Goal: Task Accomplishment & Management: Complete application form

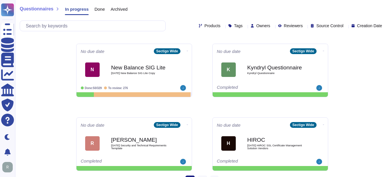
scroll to position [303, 0]
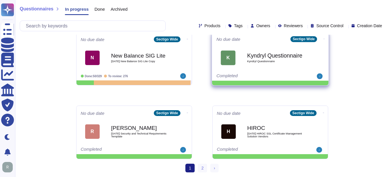
click at [259, 58] on b "Kyndryl Questionnaire" at bounding box center [276, 55] width 58 height 5
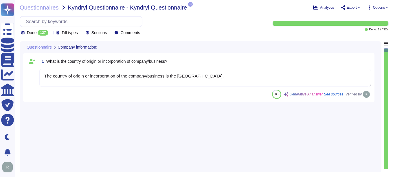
type textarea "The country of origin or incorporation of the company/business is the United Ki…"
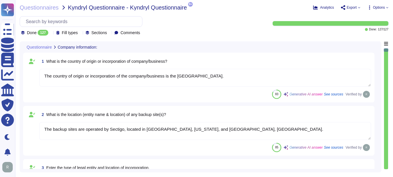
type textarea "The backup sites are operated by Sectigo, located in Secaucus, New Jersey, and …"
type textarea "Type of legal entity: Private Limited Location of incorporation: United Kingdom"
type textarea "The company has been in business for more than 25 years."
type textarea "The assessment is conducted for the entire company, covering all functional are…"
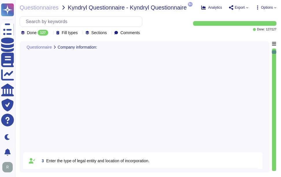
type textarea "The name of the product being provided is "Sectigo Certificate Manager.""
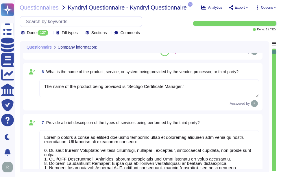
type textarea "Sectigo offers a range of digital identity solutions aimed at enhancing securit…"
type textarea "www.sectigo.com and scm.sectigo.com."
type textarea "No, the products, services, or systems do not require system to system integrat…"
type textarea "Yes, the products, services, or systems include a classification of personally …"
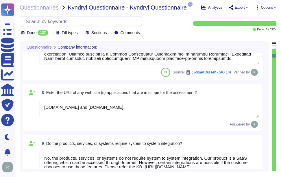
type textarea "Yes, we provide technology and software applications. Our services include a So…"
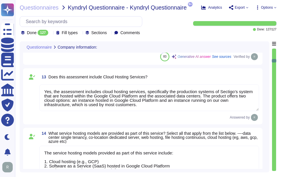
type textarea "The technology or software being provided is categorized as Software as a Servi…"
type textarea "Yes, the assessment includes cloud hosting services, specifically the productio…"
type textarea "The service hosting models provided as part of this service include: 1. Cloud h…"
type textarea "The provided cloud deployment models are: 1. Public cloud - Software as a Servi…"
type textarea "The assessment was performed in Secaucus, New Jersey, and Manchester, England."
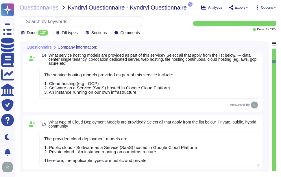
type textarea "Yes, we have completed SIG. Additionally, we undergo annual WebTrust, ETSI, SOC…"
type textarea "Sectigo is committed to managing end-of-life (EOL) software effectively. Our po…"
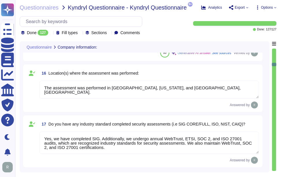
scroll to position [1447, 0]
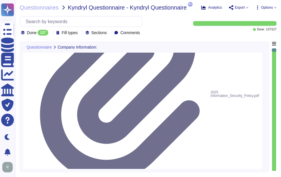
type textarea "Sectigo maintains documented and approved information security policies, standa…"
type textarea "The documentation reflecting the current human resource security and background…"
type textarea "Sectigo's policies are made available to all Sectigo employees on the company i…"
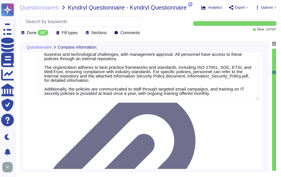
type textarea "Sectigo enters into legally binding agreements with each Certificate holder, wh…"
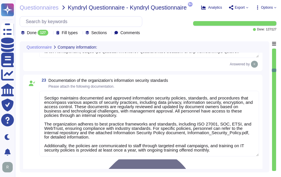
type textarea "The Enterprise Risk Management program requirements are defined in a formalized…"
type textarea "The documentation reflecting the current human resource security and background…"
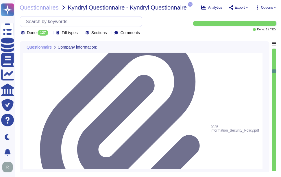
scroll to position [1, 0]
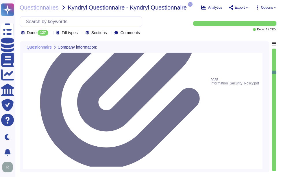
type textarea "Sectigo's policies are made available to all Sectigo employees on the company i…"
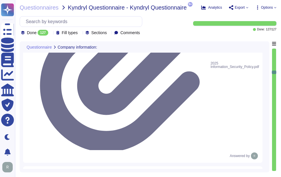
type textarea "Sectigo conducts annual performance reviews for employees and contractors in Tr…"
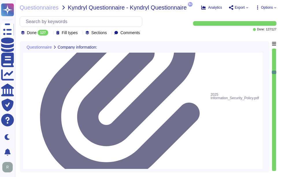
type textarea "Sectigo enters into legally binding agreements with each Certificate holder, wh…"
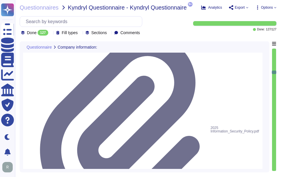
scroll to position [1558, 0]
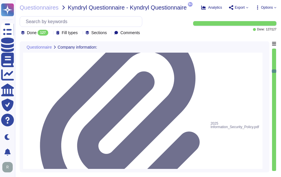
drag, startPoint x: 48, startPoint y: 69, endPoint x: 177, endPoint y: 62, distance: 129.3
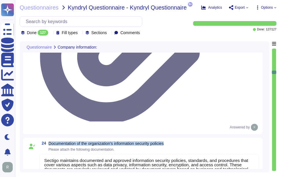
scroll to position [1644, 0]
type textarea "Sectigo conducts annual performance reviews for employees and contractors in Tr…"
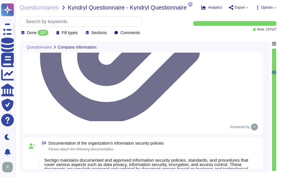
drag, startPoint x: 50, startPoint y: 72, endPoint x: 247, endPoint y: 81, distance: 197.9
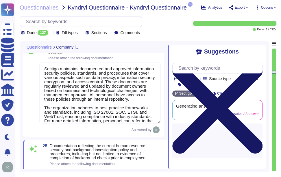
click at [260, 51] on icon at bounding box center [217, 108] width 90 height 120
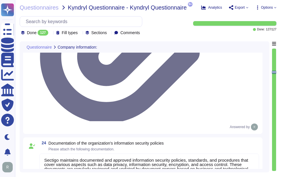
type textarea "Sectigo conducts annual performance reviews for employees and contractors in Tr…"
drag, startPoint x: 51, startPoint y: 74, endPoint x: 81, endPoint y: 85, distance: 32.8
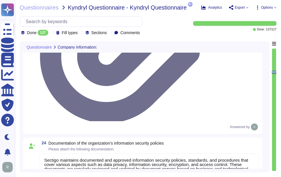
drag, startPoint x: 50, startPoint y: 75, endPoint x: 97, endPoint y: 84, distance: 47.5
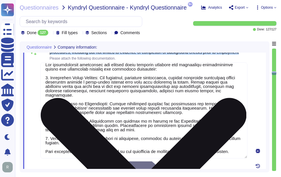
type textarea "The documents that are part of the secure workspace physical security and risk …"
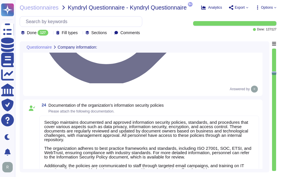
scroll to position [1644, 0]
type textarea "Sectigo maintains documented and approved information security policies, standa…"
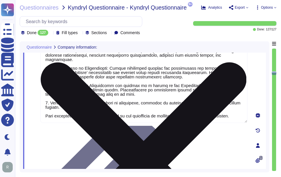
type textarea "The documents that are part of the secure workspace physical security and risk …"
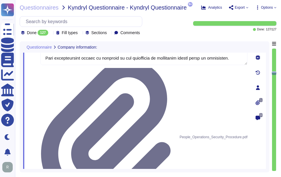
scroll to position [1, 0]
drag, startPoint x: 48, startPoint y: 105, endPoint x: 237, endPoint y: 113, distance: 189.7
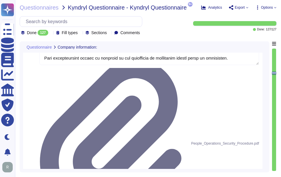
type textarea "The documents that are part of the secure workspace physical security and risk …"
drag, startPoint x: 50, startPoint y: 97, endPoint x: 243, endPoint y: 103, distance: 193.1
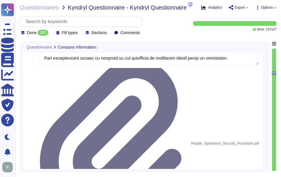
drag, startPoint x: 50, startPoint y: 97, endPoint x: 246, endPoint y: 104, distance: 195.4
drag, startPoint x: 51, startPoint y: 97, endPoint x: 64, endPoint y: 102, distance: 13.5
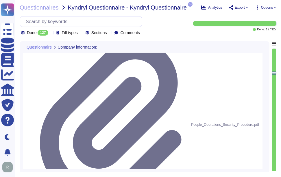
scroll to position [1789, 0]
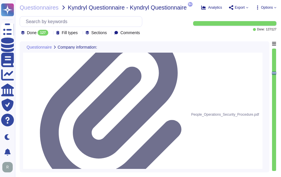
drag, startPoint x: 222, startPoint y: 97, endPoint x: 51, endPoint y: 89, distance: 171.2
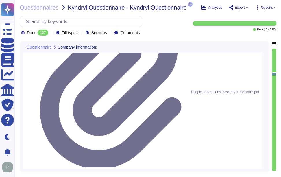
type textarea "Yes, we can provide a copy of our latest SOC 2 audit report under a signed NDA."
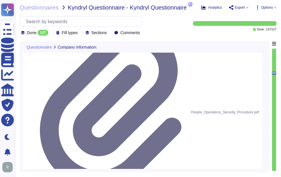
drag, startPoint x: 50, startPoint y: 64, endPoint x: 63, endPoint y: 69, distance: 14.4
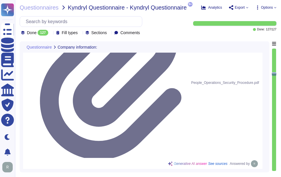
scroll to position [1847, 0]
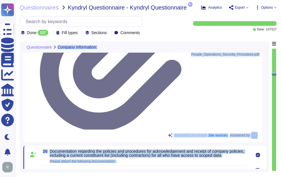
drag, startPoint x: 49, startPoint y: 90, endPoint x: 270, endPoint y: 92, distance: 221.7
click at [270, 92] on div "Questionnaire Company information: 25 Documentation reflecting the current huma…" at bounding box center [148, 106] width 257 height 131
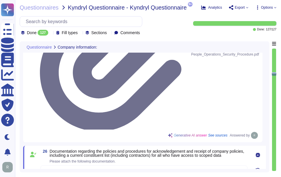
drag, startPoint x: 50, startPoint y: 63, endPoint x: 238, endPoint y: 61, distance: 188.1
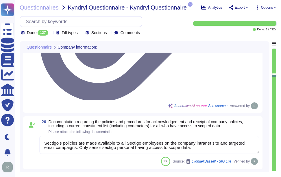
type textarea "For policies and procedures related to change management, please refer to our d…"
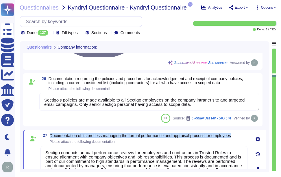
scroll to position [1934, 0]
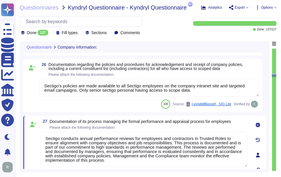
drag, startPoint x: 49, startPoint y: 67, endPoint x: 238, endPoint y: 67, distance: 189.5
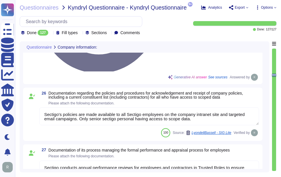
scroll to position [1905, 0]
drag, startPoint x: 50, startPoint y: 76, endPoint x: 235, endPoint y: 76, distance: 184.6
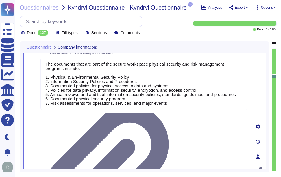
scroll to position [1963, 0]
type textarea "The security patch process at Sectigo includes the following key components: 1.…"
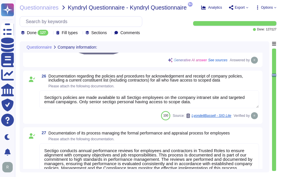
type textarea "The documentation reflecting the current human resource security and background…"
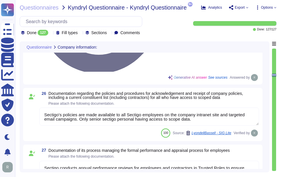
scroll to position [1905, 0]
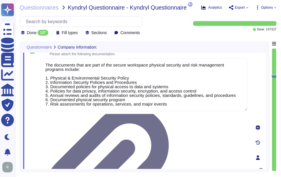
type textarea "The security patch process at Sectigo includes the following key components: 1.…"
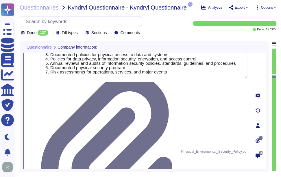
scroll to position [1992, 0]
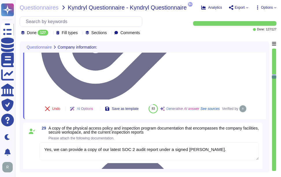
type textarea "Sectigo has established comprehensive documentation regarding its system monito…"
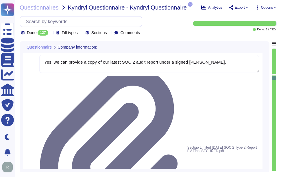
scroll to position [2194, 0]
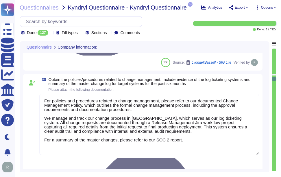
type textarea "Sectigo has established an Access Control Policy that is documented, approved b…"
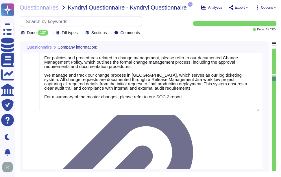
scroll to position [2281, 0]
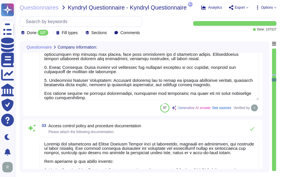
type textarea "Sectigo has documented and approved information security policies, standards, a…"
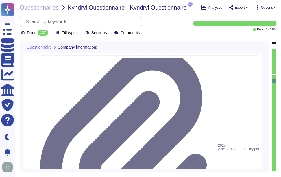
scroll to position [2570, 0]
type textarea "Please refer the attachment."
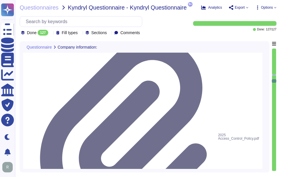
scroll to position [1, 0]
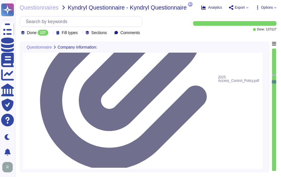
type textarea "Please refer our SOC2 report"
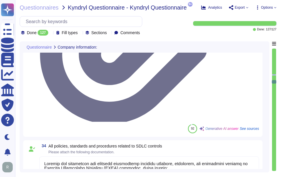
type textarea "Our Business Continuity and Disaster Recovery Policy includes comprehensive pro…"
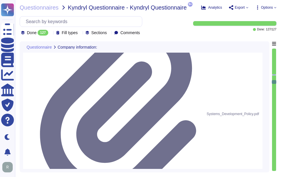
type textarea "Sectigo maintains documented policies and procedures to ensure compliance with …"
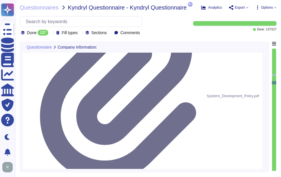
scroll to position [2802, 0]
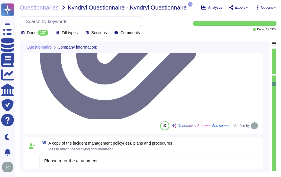
type textarea "We maintain a standard Code of Conduct that outlines our professional ethics an…"
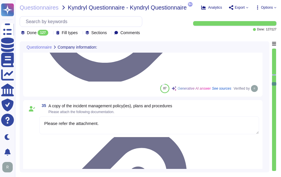
scroll to position [2918, 0]
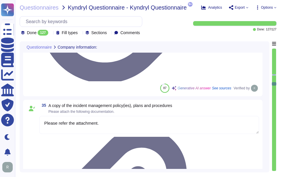
type textarea "We maintain a standard Code of Conduct that outlines our professional ethics an…"
type textarea "Our Business Continuity and Disaster Recovery Policy includes comprehensive pro…"
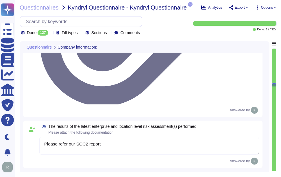
type textarea "We maintain documented policies for data privacy and information security, whic…"
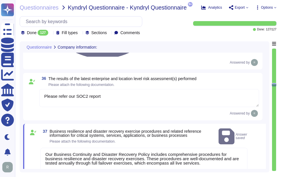
scroll to position [3005, 0]
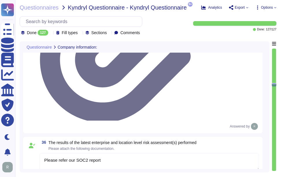
scroll to position [2918, 0]
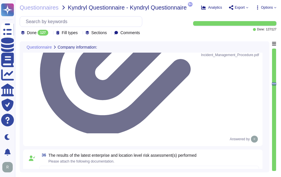
type textarea "Our Business Continuity and Disaster Recovery Policy includes comprehensive pro…"
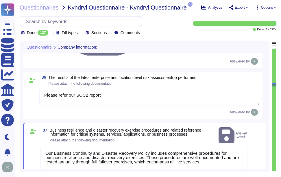
scroll to position [3005, 0]
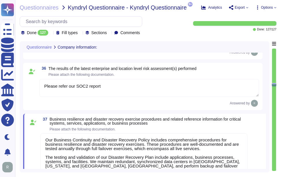
drag, startPoint x: 49, startPoint y: 75, endPoint x: 197, endPoint y: 86, distance: 148.0
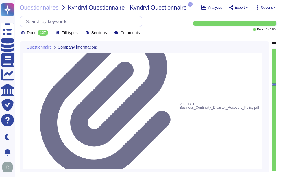
type textarea "We maintain documented policies for data privacy and information security, whic…"
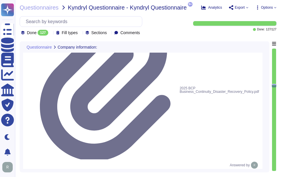
scroll to position [3033, 0]
type textarea "Sectigo provides comprehensive logging capabilities for user and administrator …"
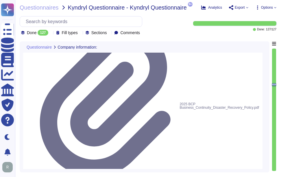
scroll to position [0, 0]
drag, startPoint x: 102, startPoint y: 68, endPoint x: 98, endPoint y: 73, distance: 6.8
drag, startPoint x: 84, startPoint y: 144, endPoint x: 44, endPoint y: 80, distance: 75.6
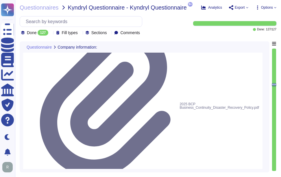
paste textarea "a structured approach to organizational oversight through documented policies a…"
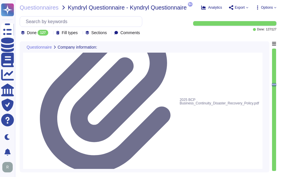
type textarea "Sectigo maintains a structured approach to organizational oversight through doc…"
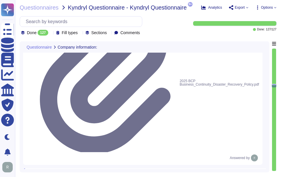
scroll to position [3038, 0]
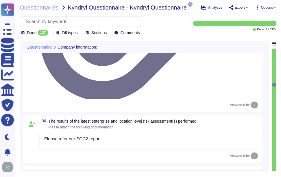
type textarea "Please refer the attachment."
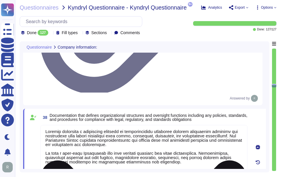
type textarea "Sectigo provides comprehensive logging capabilities for user and administrator …"
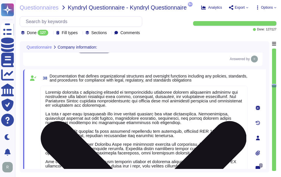
scroll to position [3125, 0]
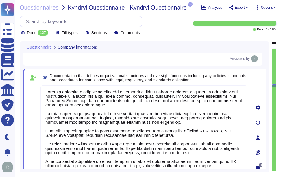
drag, startPoint x: 73, startPoint y: 83, endPoint x: 76, endPoint y: 89, distance: 6.0
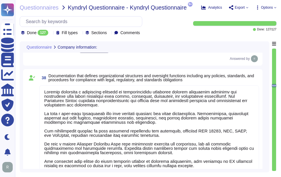
type textarea "Sectigo provides comprehensive logging capabilities for user and administrator …"
paste textarea "Sectigo maintains a suite of related policies, including a Code of Ethics, whic…"
type textarea "Sectigo maintains a suite of related policies, including a Code of Ethics, whic…"
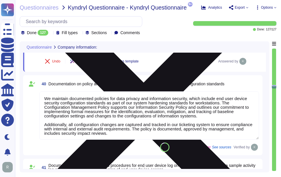
scroll to position [3240, 0]
type textarea "We do not have a network architecture diagram that is suitable for external sha…"
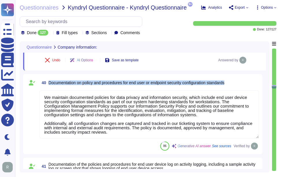
drag, startPoint x: 49, startPoint y: 83, endPoint x: 235, endPoint y: 85, distance: 186.1
click at [235, 85] on div "40 Documentation on policy and procedures for end user or endpoint security con…" at bounding box center [149, 83] width 220 height 10
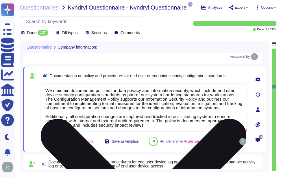
type textarea "We do not have a network architecture diagram that is suitable for external sha…"
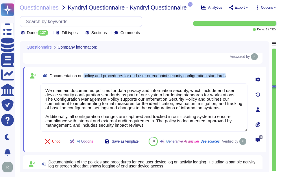
drag, startPoint x: 86, startPoint y: 78, endPoint x: 239, endPoint y: 78, distance: 152.5
click at [239, 78] on div "40 Documentation on policy and procedures for end user or endpoint security con…" at bounding box center [144, 76] width 207 height 10
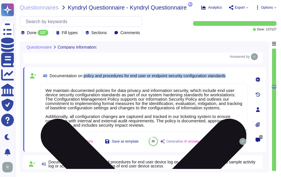
scroll to position [1, 0]
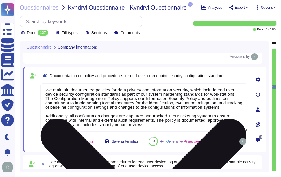
click at [177, 113] on textarea "We maintain documented policies for data privacy and information security, whic…" at bounding box center [144, 107] width 207 height 48
paste textarea "ll configuration changes are captured and tracked in our ticketing system to en…"
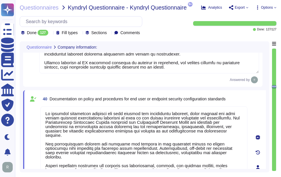
scroll to position [3213, 0]
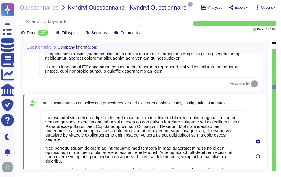
type textarea "We maintain documented policies for data privacy and information security, whic…"
click at [203, 105] on span "Documentation on policy and procedures for end user or endpoint security config…" at bounding box center [138, 103] width 176 height 5
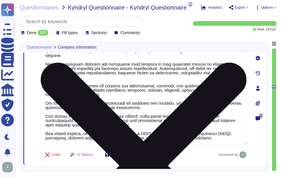
scroll to position [3300, 0]
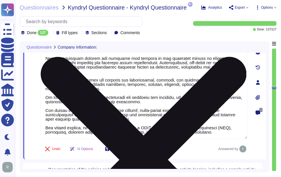
type textarea "We do not have a network architecture diagram that is suitable for external sha…"
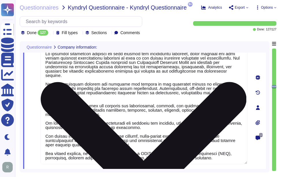
type textarea "Sectigo maintains a structured approach to organizational oversight through doc…"
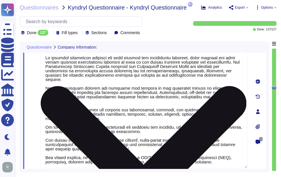
type textarea "We do not have a network architecture diagram that is suitable for external sha…"
type textarea "We do not have an architecture diagram for external sharing."
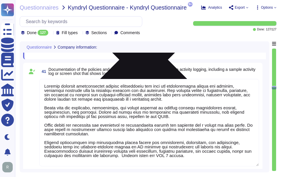
type textarea "Sectigo maintains compliance documentation regarding client-scoped privacy data…"
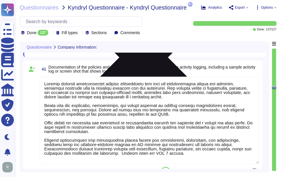
scroll to position [3387, 0]
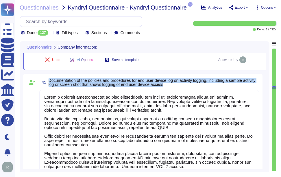
drag, startPoint x: 49, startPoint y: 78, endPoint x: 184, endPoint y: 84, distance: 135.3
click at [184, 84] on span "Documentation of the policies and procedures for end user device log on activit…" at bounding box center [154, 82] width 211 height 8
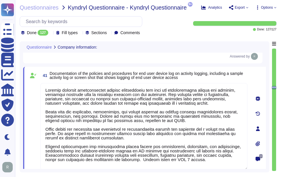
click at [93, 77] on span "Documentation of the policies and procedures for end user device log on activit…" at bounding box center [147, 75] width 194 height 9
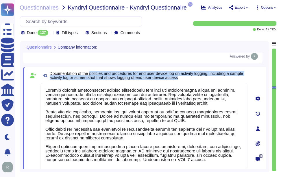
drag, startPoint x: 93, startPoint y: 75, endPoint x: 213, endPoint y: 78, distance: 120.4
click at [213, 78] on span "Documentation of the policies and procedures for end user device log on activit…" at bounding box center [149, 75] width 198 height 8
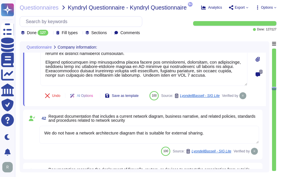
scroll to position [3503, 0]
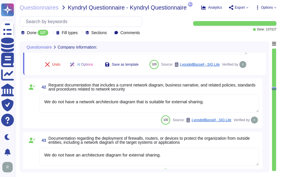
type textarea "Sectigo maintains documented policies for data privacy, information security, e…"
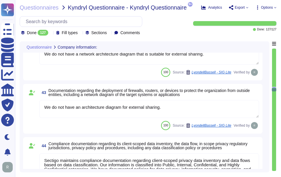
scroll to position [3560, 0]
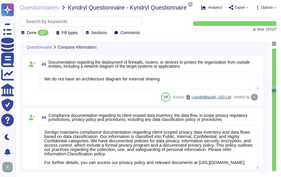
type textarea "Sectigo maintains documented policies for data privacy, information security, e…"
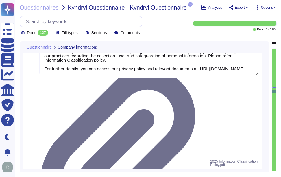
type textarea "We have a formal Incident Response Plan that includes documented policies and p…"
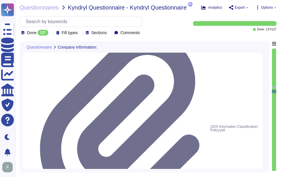
scroll to position [3705, 0]
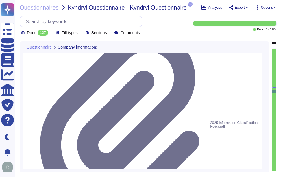
drag, startPoint x: 98, startPoint y: 70, endPoint x: 229, endPoint y: 74, distance: 131.4
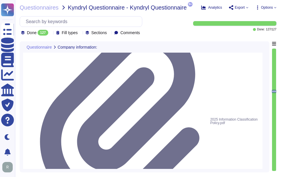
type textarea "We have a formal Incident Response Plan that includes documented policies and p…"
drag, startPoint x: 98, startPoint y: 65, endPoint x: 248, endPoint y: 71, distance: 149.4
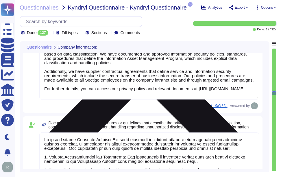
type textarea "We have a Generative Artificial Intelligence (Gen AI) Policy that outlines acce…"
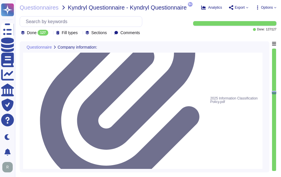
type textarea "We do not have an architecture diagram for external sharing."
type textarea "Sectigo maintains compliance documentation regarding client-scoped privacy data…"
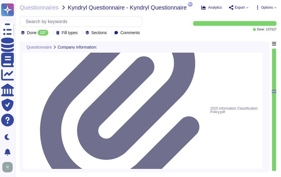
scroll to position [0, 0]
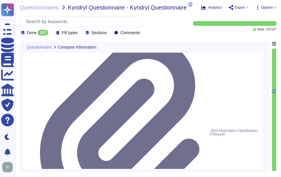
type textarea "We do not have a network architecture diagram that is suitable for external sha…"
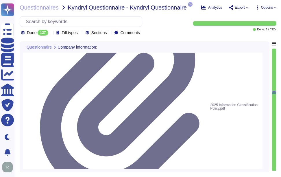
type textarea "We have a formal Incident Response Plan that includes documented policies and p…"
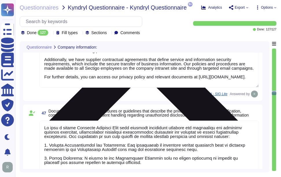
type textarea "We have a Generative Artificial Intelligence (Gen AI) Policy that outlines acce…"
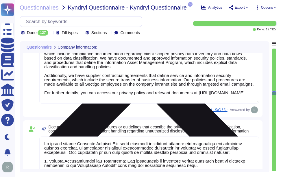
scroll to position [3730, 0]
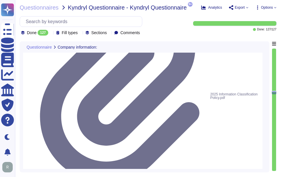
type textarea "We do not have an architecture diagram for external sharing."
type textarea "Sectigo maintains compliance documentation regarding client-scoped privacy data…"
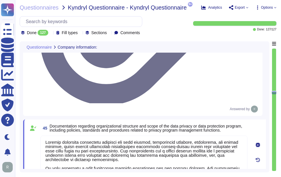
scroll to position [3817, 0]
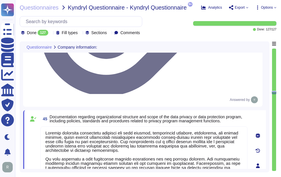
drag, startPoint x: 104, startPoint y: 81, endPoint x: 247, endPoint y: 87, distance: 144.0
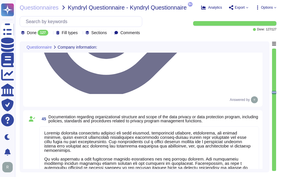
scroll to position [0, 0]
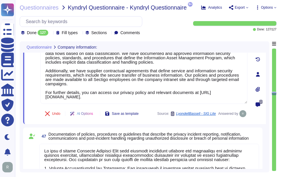
scroll to position [3875, 0]
type textarea "We have a Generative Artificial Intelligence (Gen AI) Policy that outlines acce…"
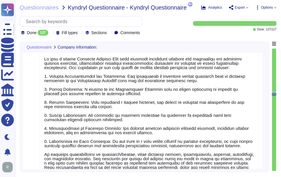
scroll to position [0, 0]
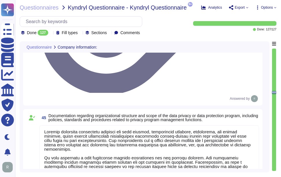
type textarea "Sectigo maintains compliance documentation regarding client-scoped privacy data…"
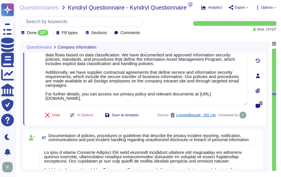
type textarea "We have a Generative Artificial Intelligence (Gen AI) Policy that outlines acce…"
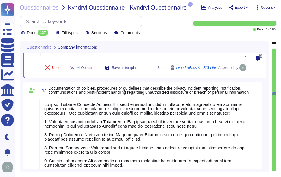
scroll to position [3902, 0]
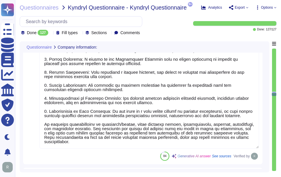
type textarea "Sectigo has established an Access Control Policy that outlines the procedures a…"
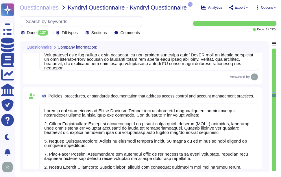
scroll to position [4162, 0]
type textarea "Our Business Continuity and Disaster Recovery Policy is well-documented and inc…"
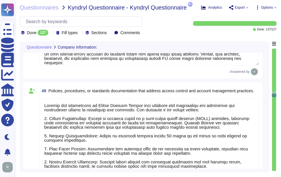
scroll to position [1, 0]
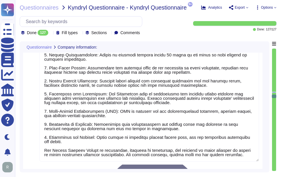
type textarea "Our Incident Response Plan includes comprehensive documentation that addresses …"
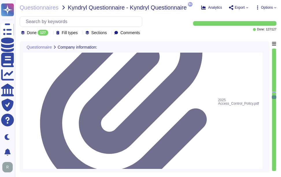
scroll to position [4422, 0]
type textarea "Sectigo has developed and implemented comprehensive security plans that include…"
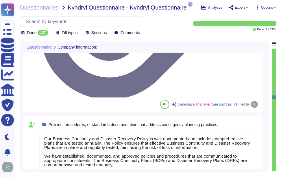
scroll to position [1, 0]
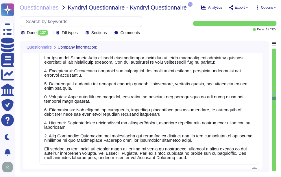
type textarea "Sectigo maintains documented and approved information security policies, standa…"
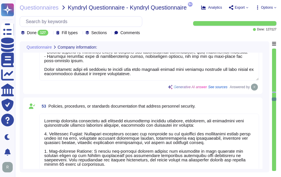
scroll to position [4712, 0]
type textarea "Sectigo maintains documented and approved information security policies, standa…"
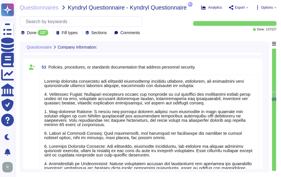
scroll to position [4741, 0]
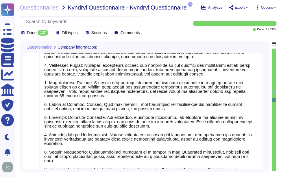
type textarea "Sectigo has documented policies and procedures that address the deployment of c…"
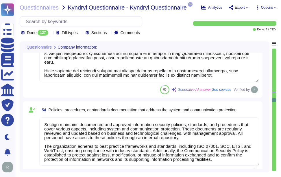
type textarea "Please refer our Configuration Management policy."
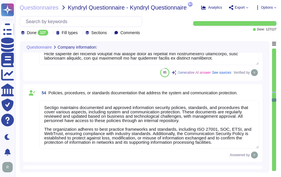
scroll to position [4885, 0]
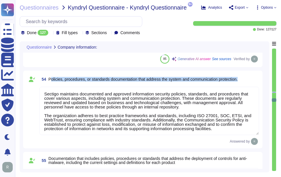
drag, startPoint x: 50, startPoint y: 78, endPoint x: 243, endPoint y: 80, distance: 193.3
click at [243, 80] on div "54 Policies, procedures, or standards documentation that address the system and…" at bounding box center [149, 79] width 220 height 10
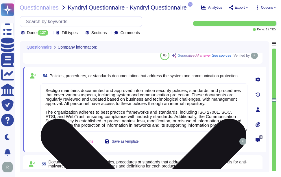
type textarea "Please refer our Configuration Management policy."
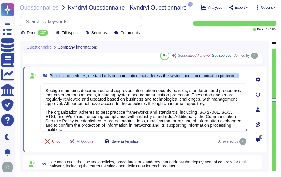
drag, startPoint x: 50, startPoint y: 75, endPoint x: 244, endPoint y: 80, distance: 194.2
click at [239, 80] on span "54 Policies, procedures, or standards documentation that address the system and…" at bounding box center [140, 76] width 199 height 10
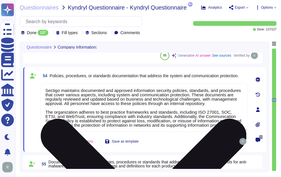
click at [170, 113] on textarea "Sectigo maintains documented and approved information security policies, standa…" at bounding box center [144, 107] width 207 height 48
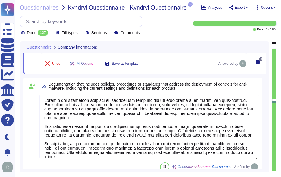
scroll to position [4972, 0]
type textarea "Yes. There is a formalized risk governance plan approved by management that def…"
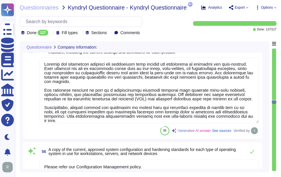
type textarea "We have no Nth parties involved in operation of in-scope services."
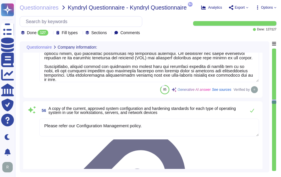
scroll to position [5059, 0]
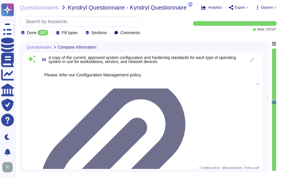
type textarea "Yes, there is a contractual relationship that extends obligations to each entit…"
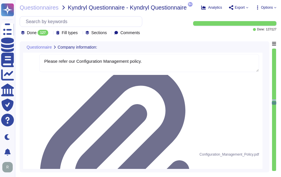
scroll to position [5097, 0]
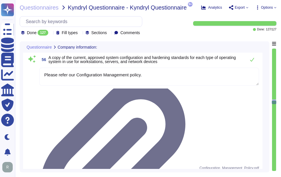
type textarea "Sectigo maintains documented and approved information security policies, standa…"
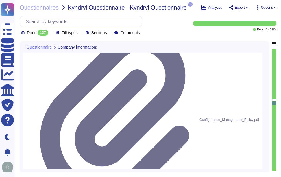
type textarea "Yes, we have documented and approved information security policies, standards, …"
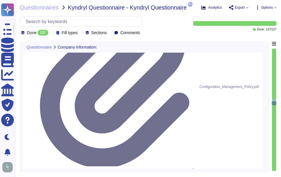
scroll to position [5183, 0]
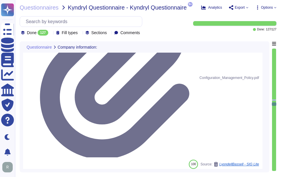
type textarea "Yes, Sectigo has adopted a formalized risk assessment process that identifies, …"
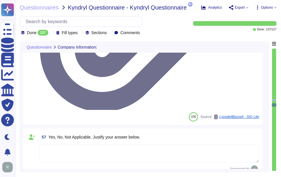
scroll to position [5241, 0]
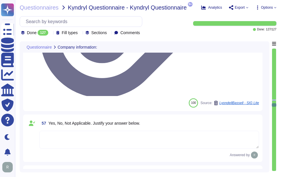
drag, startPoint x: 49, startPoint y: 82, endPoint x: 156, endPoint y: 88, distance: 107.5
drag, startPoint x: 49, startPoint y: 82, endPoint x: 156, endPoint y: 87, distance: 106.9
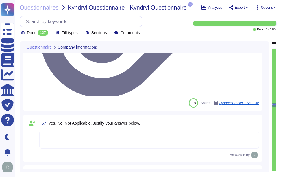
paste textarea "There is a documented third-party risk management program in place for vendors,…"
type textarea "There is a documented third-party risk management program in place for vendors,…"
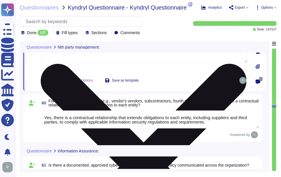
type textarea "Yes. There is an asset management program in place that is approved by manageme…"
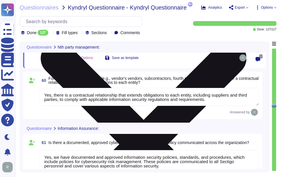
scroll to position [5328, 0]
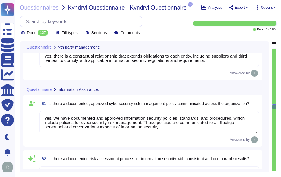
type textarea "Yes, there is an Acceptable Use Policy for information and associated assets th…"
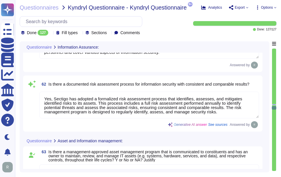
scroll to position [5444, 0]
type textarea "Yes, we have a records retention policy and retention schedule covering paper a…"
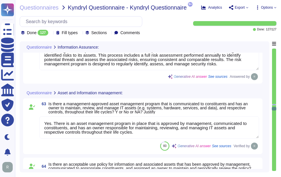
type textarea "Yes, Human Resources policies and procedures are approved by management, commun…"
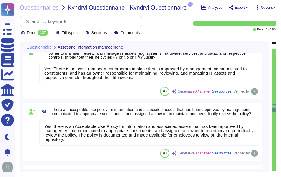
scroll to position [5531, 0]
type textarea "Yes, the organization has a documented employee performance process. Managers p…"
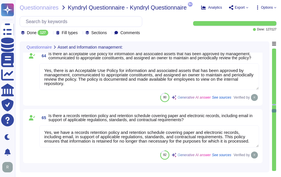
scroll to position [5589, 0]
type textarea "Yes, management has approved a physical security program that is communicated t…"
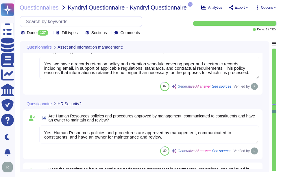
scroll to position [5646, 0]
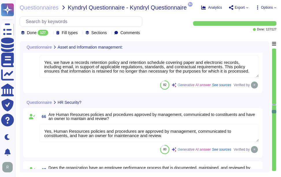
type textarea "Yes, the organization's Information Technology Operations policies and procedur…"
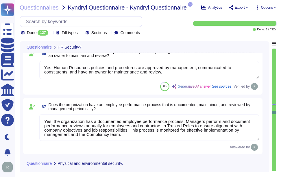
scroll to position [5733, 0]
type textarea "Yes, there is an operational Change Management/Change Control policy that has b…"
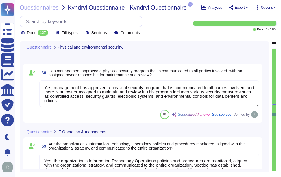
type textarea "Yes, information security requirements are specified and implemented when new s…"
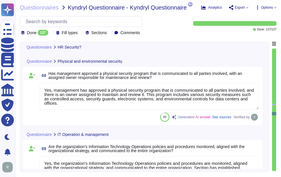
type textarea "Yes, Human Resources policies and procedures are approved by management, commun…"
type textarea "Yes, the organization has a documented employee performance process. Managers p…"
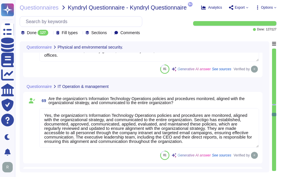
scroll to position [5849, 0]
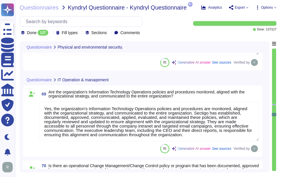
type textarea "Yes, management has approved an access control policy, it has been communicated…"
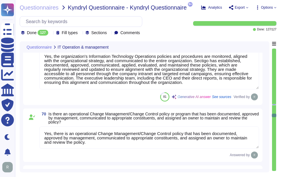
scroll to position [5907, 0]
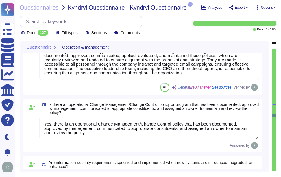
type textarea "Yes, management has approved, communicated, and enforced a password policy for …"
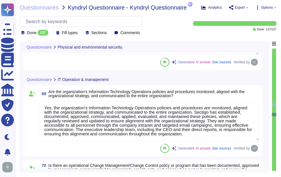
scroll to position [5849, 0]
type textarea "Yes, management has approved a physical security program that is communicated t…"
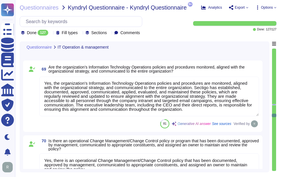
scroll to position [5907, 0]
type textarea "Yes, management has approved, communicated, and enforced a password policy for …"
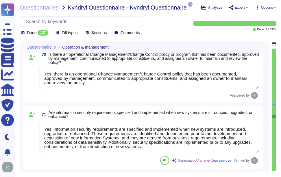
scroll to position [5965, 0]
type textarea "Yes, applications are used to transmit, process, or store scoped data, includin…"
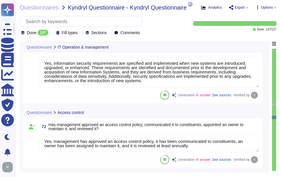
scroll to position [6023, 0]
type textarea "Yes, management has approved and communicated a Cybersecurity Incident Manageme…"
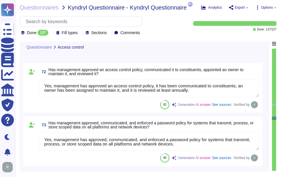
scroll to position [6081, 0]
type textarea "Yes, the organization has a formal Incident Response Plan that includes a docum…"
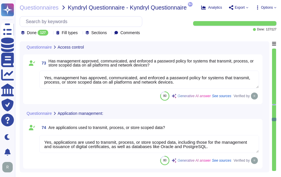
type textarea "Yes, there is a specific methodology in place to regularly review events on sco…"
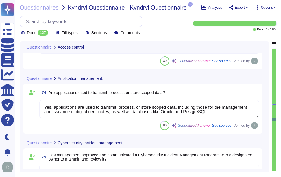
scroll to position [6167, 0]
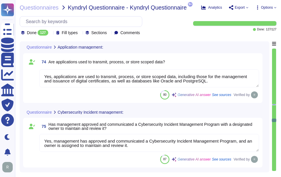
type textarea "No, the organization has not outsourced its incident reporting responsibilities…"
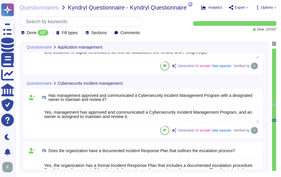
scroll to position [6225, 0]
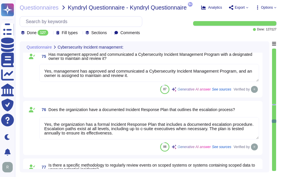
type textarea "Yes, the actions conducted during an incident investigation are formally docume…"
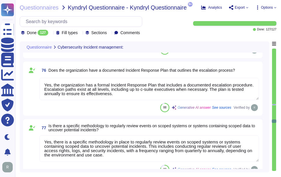
scroll to position [6312, 0]
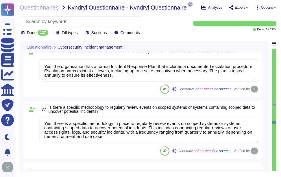
type textarea "Yes, the organization has established a Business Resilience Program that has be…"
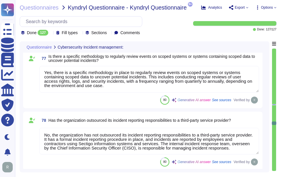
type textarea "Yes, there is a formal, documented information technology disaster recovery exe…"
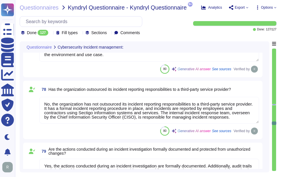
scroll to position [6399, 0]
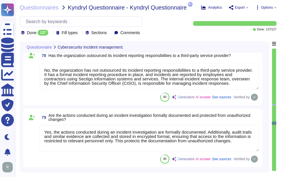
type textarea "We do not engage third-party service providers for storing and/or processing da…"
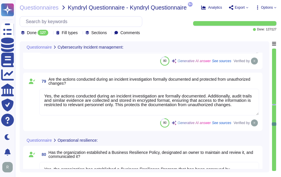
scroll to position [6486, 0]
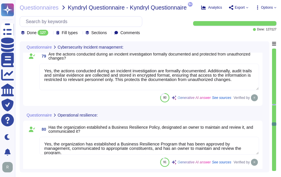
type textarea "Yes, we have a pandemic/infectious disease outbreak plan in place."
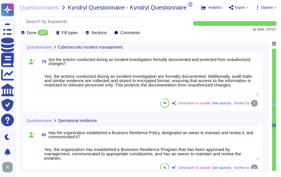
scroll to position [6515, 0]
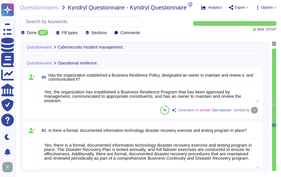
type textarea "Yes, scoped data is backed up and stored offsite. Backups are performed continu…"
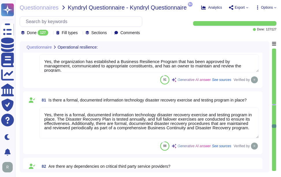
scroll to position [6572, 0]
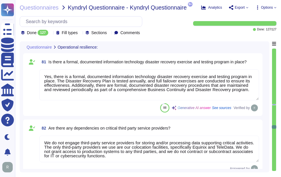
type textarea "Yes, there is a formal process in place to identify and address risks of disrup…"
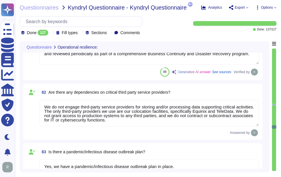
scroll to position [6630, 0]
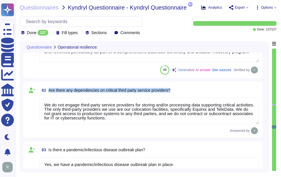
drag, startPoint x: 49, startPoint y: 89, endPoint x: 179, endPoint y: 92, distance: 130.0
click at [179, 92] on div "82 Are there any dependencies on critical third party service providers?" at bounding box center [149, 90] width 220 height 10
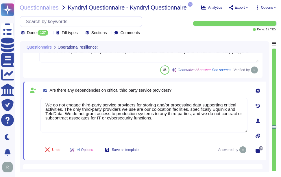
drag, startPoint x: 163, startPoint y: 119, endPoint x: 28, endPoint y: 98, distance: 135.9
click at [28, 98] on div "82 Are there any dependencies on critical third party service providers? We do …" at bounding box center [138, 121] width 220 height 72
paste textarea "The only third-party providers we use are our colocation facilities, specifical…"
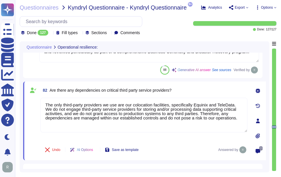
type textarea "The only third-party providers we use are our colocation facilities, specifical…"
click at [205, 87] on div "82 Are there any dependencies on critical third party service providers?" at bounding box center [144, 90] width 207 height 10
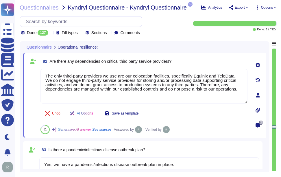
type textarea "Yes, formal procedures for business continuity have been developed and document…"
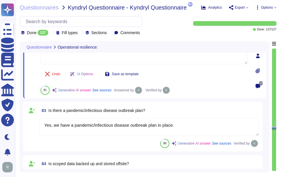
scroll to position [6717, 0]
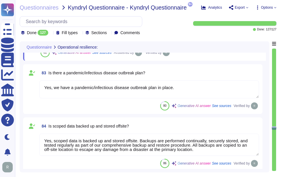
type textarea "Yes, we have a data retention policy in place with a retention schedule for sco…"
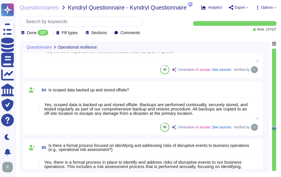
scroll to position [6775, 0]
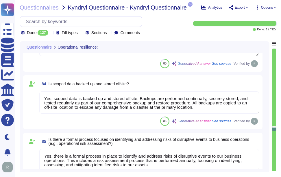
type textarea "Yes. The only third party providers are our colocation facilities. There are re…"
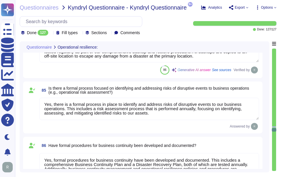
type textarea "Yes, there are documented policies and procedures in place to ensure compliance…"
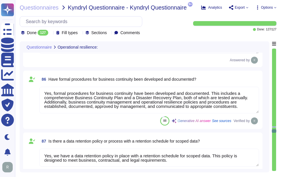
scroll to position [6891, 0]
type textarea "Yes, our websites are maintained and hosted for the purpose of advertising, off…"
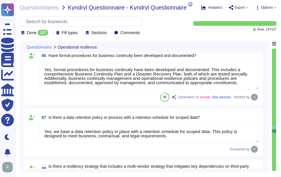
scroll to position [6920, 0]
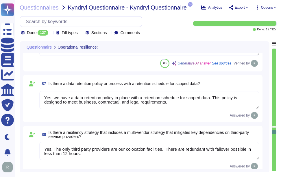
type textarea "Yes, we have a compliance program and a set of policies and procedures that add…"
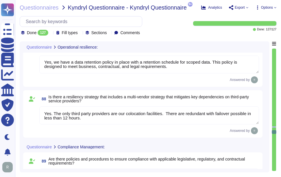
scroll to position [6978, 0]
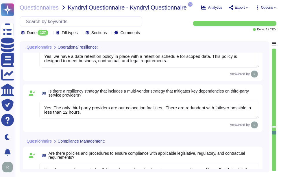
type textarea "Yes, there is a documented internal compliance program in place. Additionally, …"
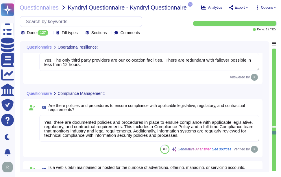
scroll to position [7035, 0]
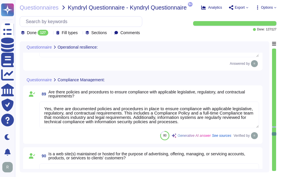
type textarea "Yes, Sectigo maintains documented policies and procedures to enforce applicable…"
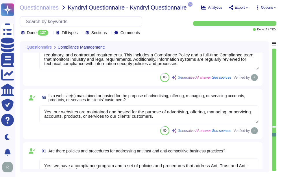
scroll to position [7093, 0]
type textarea "Yes, there is a compliance program and a set of policies and procedures in plac…"
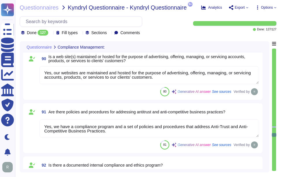
scroll to position [1, 0]
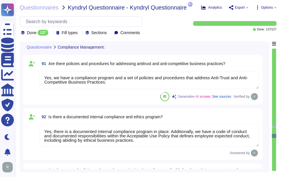
type textarea "No, End User Devices (desktops, laptops, tablets, smartphones) are never used f…"
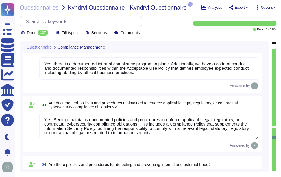
scroll to position [7238, 0]
type textarea "Yes, the organization maintains policies and procedures for the access and usag…"
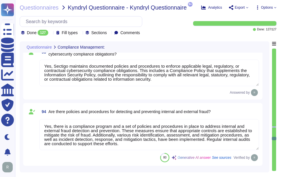
scroll to position [7296, 0]
type textarea "Yes, the organization builds and maintains a secure network and systems. Sectig…"
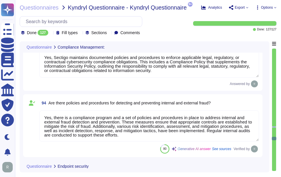
scroll to position [1, 0]
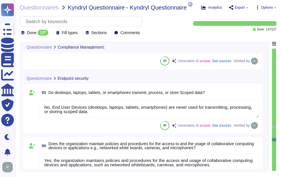
type textarea "Yes, the organization has an established Network Security Program with a define…"
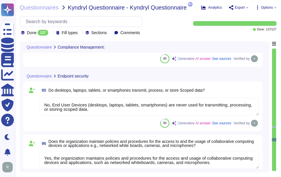
scroll to position [7412, 0]
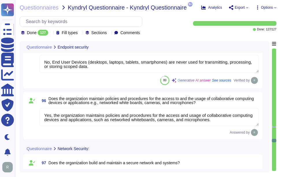
type textarea "Yes, every connection to an external network is terminated at a firewall, inclu…"
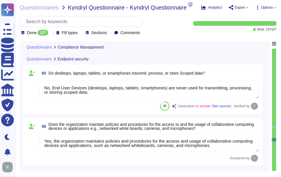
type textarea "Yes, Sectigo maintains documented policies and procedures to enforce applicable…"
type textarea "Yes, there is a compliance program and a set of policies and procedures in plac…"
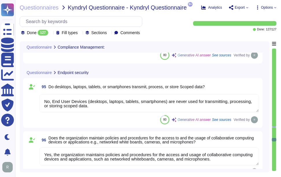
type textarea "Yes, there is a documented internal compliance program in place. Additionally, …"
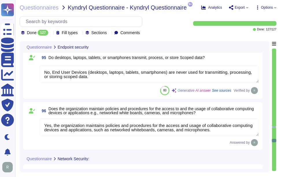
type textarea "Yes, every connection to an external network is terminated at a firewall, inclu…"
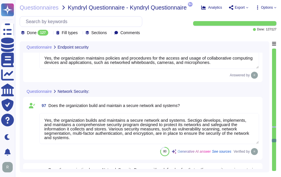
scroll to position [7470, 0]
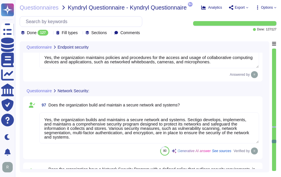
type textarea "Yes, all network devices are patched regularly, and all available high-risk sec…"
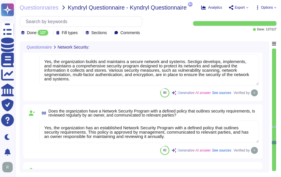
scroll to position [7527, 0]
type textarea "Yes, management has approved a policy for remote access from external networks …"
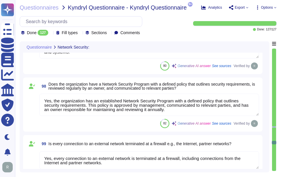
scroll to position [7556, 0]
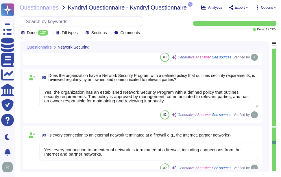
type textarea "Yes. We have NextGen Firewalls with the intrusion detection/prevention capabili…"
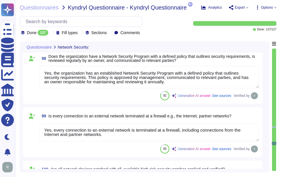
type textarea "Yes, there is a DMZ environment within the network that transmits, processes, o…"
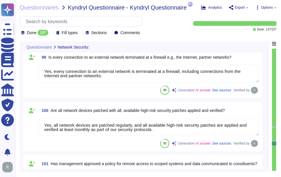
scroll to position [7643, 0]
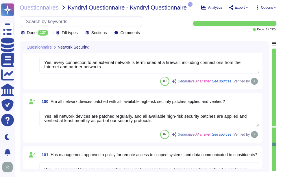
type textarea "Yes, there is a wireless policy that has been approved by management, communica…"
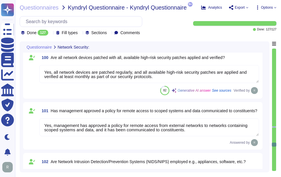
type textarea "Yes, there are security standards, baseline configurations, patching, access co…"
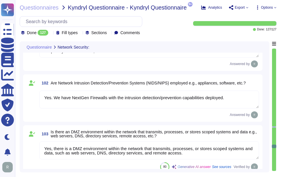
scroll to position [1, 0]
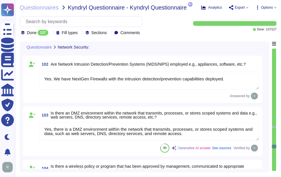
type textarea "Yes, there is collection, access, processing, and retention of personal informa…"
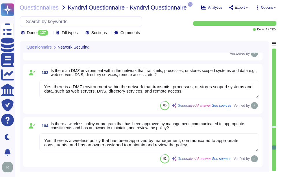
scroll to position [7846, 0]
type textarea "Yes, the organization has internet-facing websites and a SaaS portal that colle…"
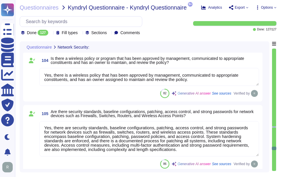
scroll to position [7904, 0]
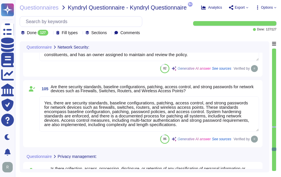
type textarea "Yes, the organization has a data governance program in place. A data protection…"
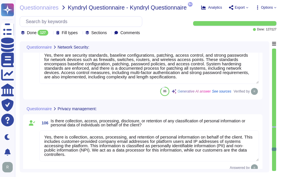
scroll to position [7961, 0]
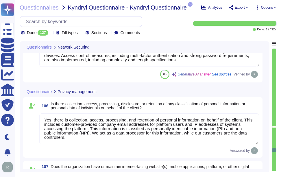
type textarea "Yes, the company has policies and procedures to address security incidents and …"
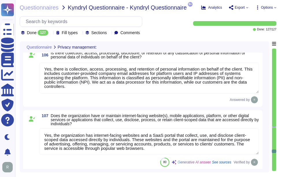
scroll to position [8019, 0]
type textarea "No, other parties do not have access to, receive, process, or retain client sco…"
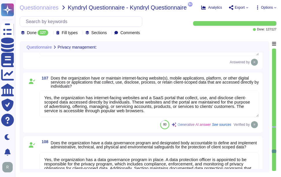
scroll to position [8077, 0]
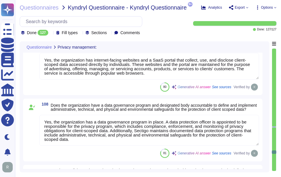
type textarea "Yes, we have appointed a data protection officer who is responsible for our pri…"
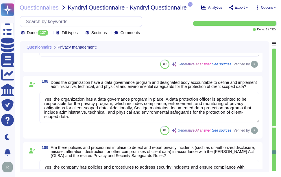
scroll to position [8135, 0]
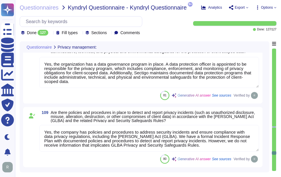
type textarea "Sectigo shall identify all legislation applicable in order to meet the requirem…"
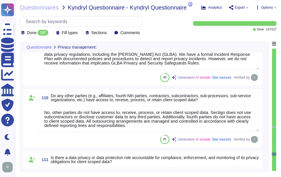
scroll to position [8222, 0]
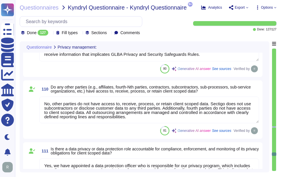
type textarea "Yes, the organization has a process to inform personnel about all information s…"
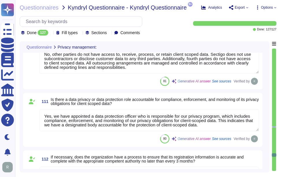
type textarea "We do not currently offer AI solutions in our customer-facing products."
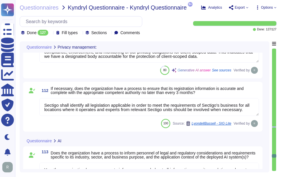
scroll to position [8338, 0]
type textarea "We do not currently offer AI solutions in our customer-facing products."
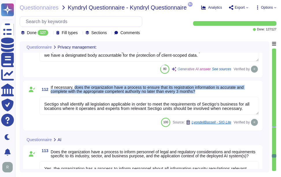
drag, startPoint x: 74, startPoint y: 89, endPoint x: 208, endPoint y: 93, distance: 134.1
click at [208, 93] on span "If necessary, does the organization have a process to ensure that its registrat…" at bounding box center [155, 89] width 209 height 8
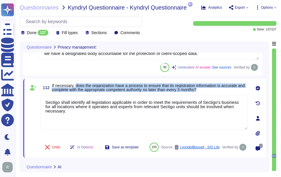
type textarea "We do not currently offer AI solutions in our customer-facing products."
drag, startPoint x: 116, startPoint y: 84, endPoint x: 155, endPoint y: 91, distance: 39.0
click at [155, 91] on span "If necessary, does the organization have a process to ensure that its registrat…" at bounding box center [148, 87] width 193 height 9
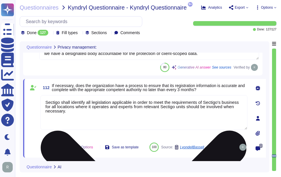
drag, startPoint x: 155, startPoint y: 91, endPoint x: 171, endPoint y: 108, distance: 23.9
click at [130, 122] on textarea "Sectigo shall identify all legislation applicable in order to meet the requirem…" at bounding box center [144, 112] width 207 height 35
drag, startPoint x: 72, startPoint y: 113, endPoint x: 43, endPoint y: 99, distance: 31.8
click at [43, 99] on textarea "Sectigo shall identify all legislation applicable in order to meet the requirem…" at bounding box center [144, 112] width 207 height 35
paste textarea "has a Validation department that is accountable for the processing of applicati…"
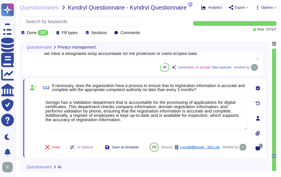
type textarea "Sectigo has a Validation department that is accountable for the processing of a…"
click at [144, 91] on span "If necessary, does the organization have a process to ensure that its registrat…" at bounding box center [148, 87] width 193 height 9
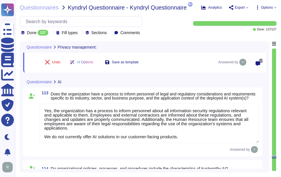
scroll to position [8424, 0]
type textarea "We do not currently offer AI solutions in our customer-facing products."
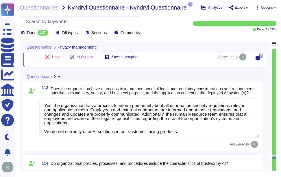
scroll to position [1, 0]
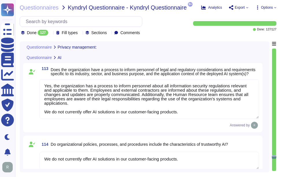
type textarea "No sub-tier contractors."
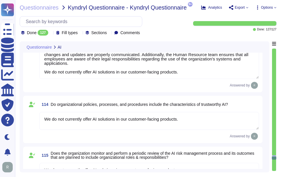
scroll to position [8482, 0]
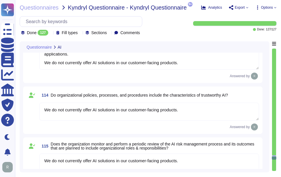
type textarea "Yes, there is a documented third-party risk management program in place, which …"
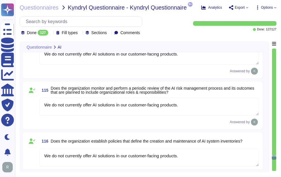
scroll to position [8540, 0]
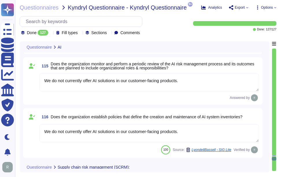
type textarea "Yes, the organization's system and communications protection policies and proce…"
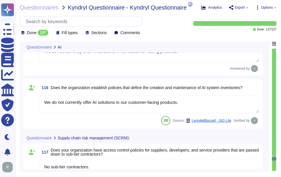
scroll to position [8598, 0]
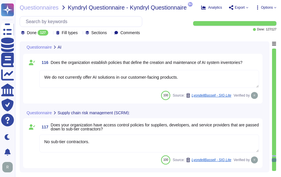
type textarea "Yes, the organization's system and communications protection policies and proce…"
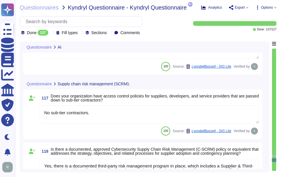
scroll to position [8656, 0]
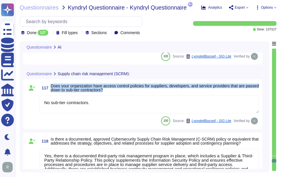
drag, startPoint x: 51, startPoint y: 87, endPoint x: 120, endPoint y: 91, distance: 68.7
click at [120, 91] on span "Does your organization have access control policies for suppliers, developers, …" at bounding box center [155, 88] width 209 height 8
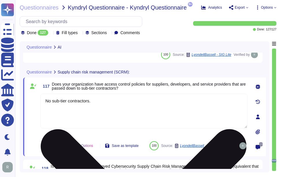
type textarea "Yes, the organization's system and communications protection policies and proce…"
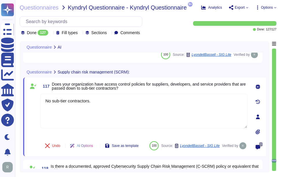
click at [154, 89] on span "Does your organization have access control policies for suppliers, developers, …" at bounding box center [150, 86] width 196 height 8
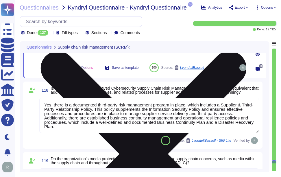
scroll to position [8743, 0]
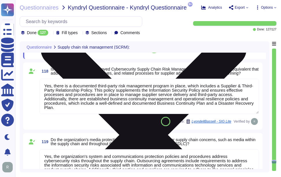
type textarea "Yes, the security policies and plans include clearly defined reporting lines an…"
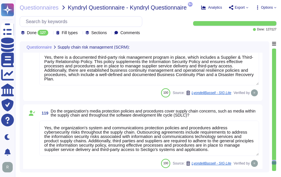
scroll to position [8772, 0]
type textarea "Yes, the organization's system and communications protection policies and proce…"
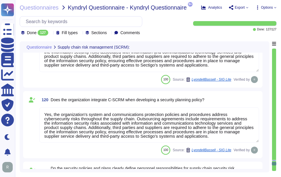
scroll to position [8887, 0]
type textarea "Yes, there is a centrally managed Vulnerability Management Program and an assoc…"
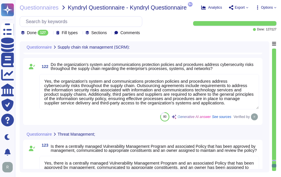
type textarea "Yes, our organization maintains policies, standards, and procedures for identif…"
type textarea "Yes, servers are used for transmitting, processing, and storing scoped data. In…"
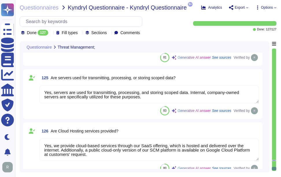
type textarea "Yes, we provide cloud-based services through our SaaS offering, which is hosted…"
type textarea "Yes."
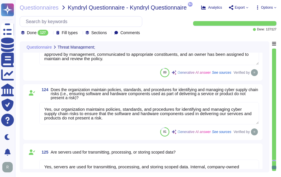
scroll to position [9092, 0]
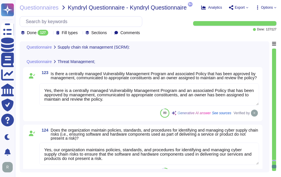
type textarea "Yes, the organization's system and communications protection policies and proce…"
type textarea "Yes, the security policies and plans include clearly defined reporting lines an…"
type textarea "Yes, the organization's system and communications protection policies and proce…"
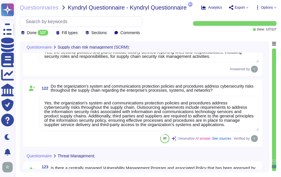
scroll to position [8977, 0]
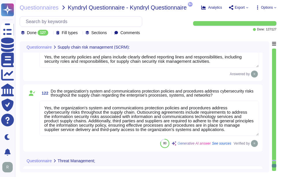
type textarea "Yes, the organization's system and communications protection policies and proce…"
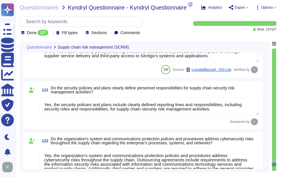
scroll to position [8919, 0]
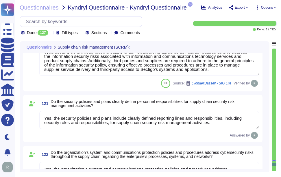
type textarea "Yes, there is a documented third-party risk management program in place, which …"
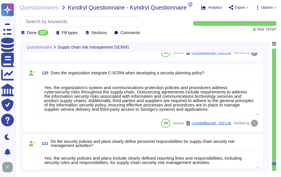
scroll to position [8861, 0]
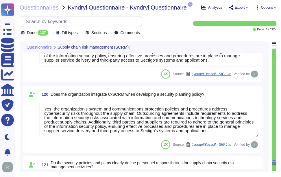
type textarea "No sub-tier contractors."
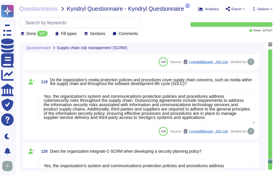
scroll to position [1, 0]
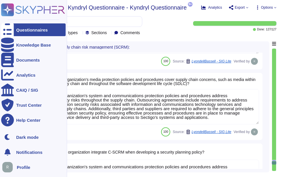
click at [14, 29] on div "Questionnaires" at bounding box center [33, 29] width 65 height 13
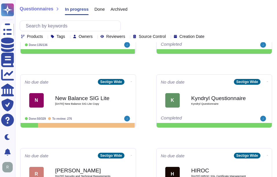
scroll to position [310, 0]
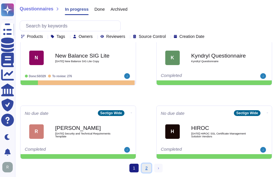
click at [148, 168] on link "2" at bounding box center [146, 168] width 9 height 9
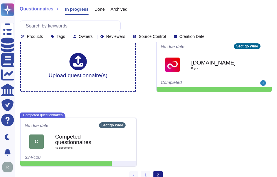
scroll to position [15, 0]
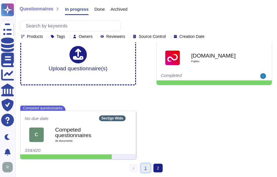
click at [145, 166] on link "1" at bounding box center [145, 168] width 9 height 9
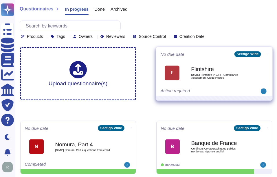
click at [226, 76] on span "2025 09 16 Flintshire V 5.4 IT Compliance Assessment Cloud Hosted" at bounding box center [220, 76] width 58 height 5
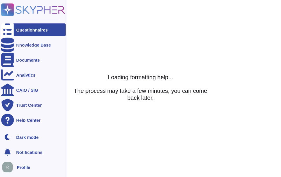
click at [8, 29] on icon at bounding box center [7, 29] width 13 height 17
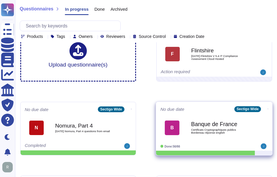
scroll to position [29, 0]
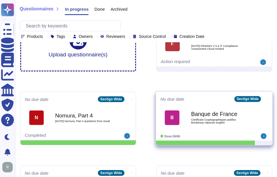
click at [221, 124] on span "Certificats Cryptographiques publics Bordereau réponse english" at bounding box center [220, 120] width 58 height 5
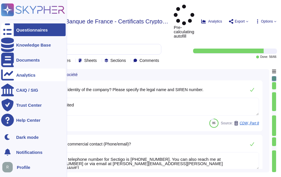
type textarea "Sectigo Limited"
type textarea "The contact telephone number for Sectigo is 1-888-266-6361. You can also reach …"
type textarea "The Company has customers in 98 countries and international business appears to…"
type textarea "We are privately held and do not share this information."
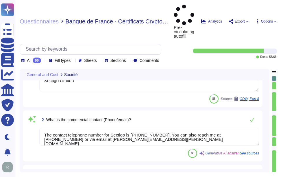
type textarea "The company employs 34 people in France. In Europe, the company employs a total…"
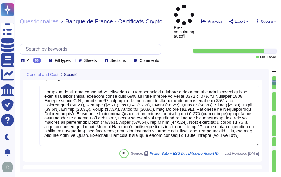
scroll to position [174, 0]
type textarea "Your enterprise sales representative will share the details."
type textarea "Sectigo Limited is incorporated in the United Kingdom, with global offices and …"
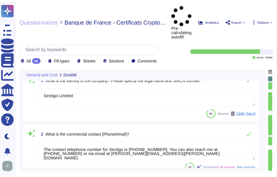
scroll to position [0, 0]
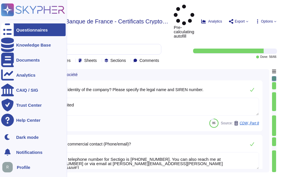
click at [14, 29] on div "Questionnaires" at bounding box center [33, 29] width 65 height 13
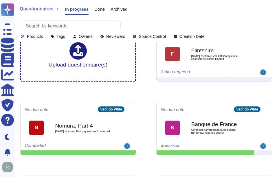
scroll to position [29, 0]
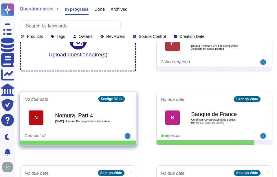
click at [79, 120] on span "2025 09 16 Nomura, Part 4 questions from email" at bounding box center [84, 121] width 58 height 3
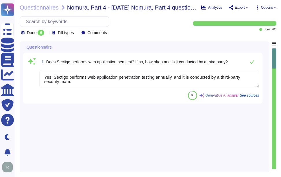
type textarea "Yes, Sectigo performs web application penetration testing annually, and it is c…"
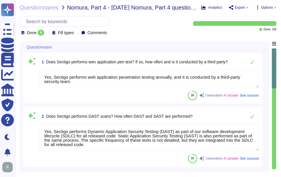
type textarea "Yes, Sectigo performs Dynamic Application Security Testing (DAST) as part of ou…"
type textarea "Users are required to use the company provided password manager. The password m…"
type textarea "The popular file format mentioned for downloading certificate information is CS…"
type textarea "Passwords expire every two years as per CA/Browser Forum Network Security guide…"
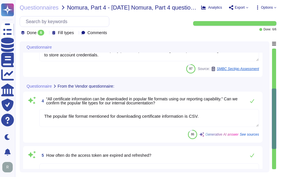
type textarea "Sectigo does not guarantee data deletion at the point of service termination be…"
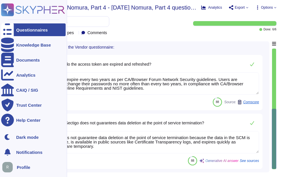
click at [13, 29] on div at bounding box center [7, 29] width 13 height 13
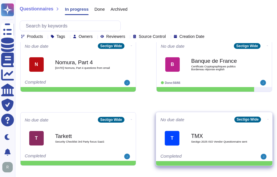
scroll to position [116, 0]
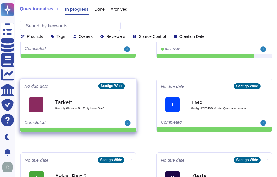
click at [71, 92] on div "T Tarkett Security Checklist 3rd Party focus SaaS" at bounding box center [78, 104] width 108 height 29
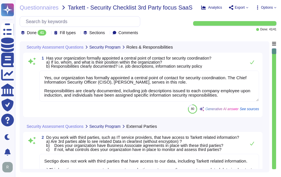
type textarea "Yes, our organization has formally appointed a central point of contact for sec…"
type textarea "Sectigo does not work with third parties that have access to our data, includin…"
type textarea "Yes, we have documented and approved information security policies, standards, …"
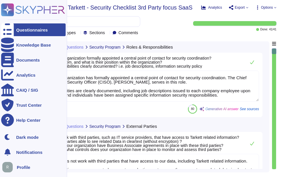
click at [30, 27] on div "Questionnaires" at bounding box center [33, 29] width 65 height 13
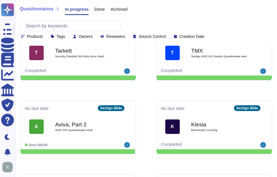
scroll to position [194, 0]
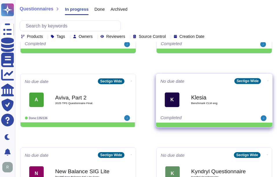
click at [217, 95] on b "Klesia" at bounding box center [220, 97] width 58 height 5
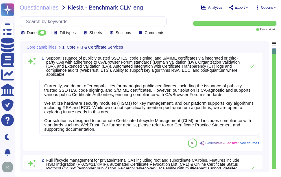
type textarea "Currently, we do not offer capabilities for managing public certificates, inclu…"
type textarea "Sectigo Certificate Manager can be utilized for TLS certificate lifecycle manag…"
type textarea "Yes, Sectigo SCM Enterprise supports SSL/TLS, S/MIME, code signing and client c…"
click at [48, 34] on div "Done 45" at bounding box center [34, 33] width 27 height 6
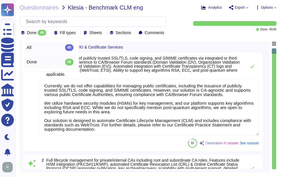
click at [41, 50] on div "All 45" at bounding box center [50, 47] width 47 height 6
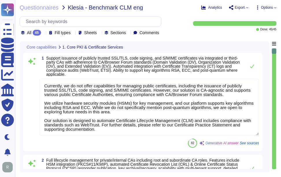
type textarea "Sectigo Certificate Manager provides robust customization options, allowing adm…"
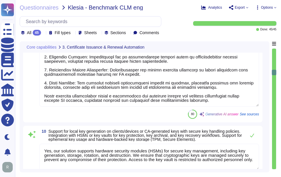
scroll to position [810, 0]
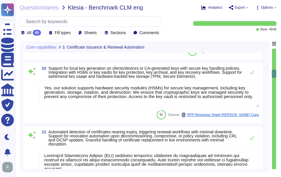
click at [273, 130] on div at bounding box center [274, 109] width 4 height 121
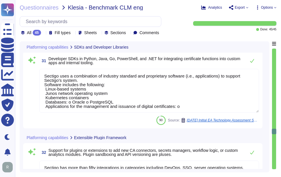
scroll to position [2743, 0]
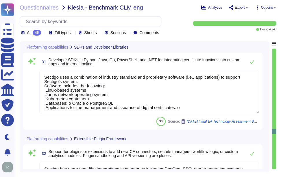
click at [273, 53] on div at bounding box center [274, 109] width 4 height 121
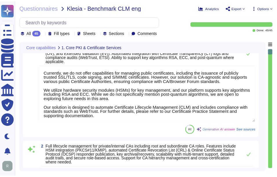
scroll to position [0, 0]
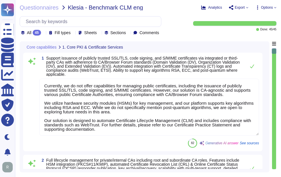
click at [117, 116] on textarea "Currently, we do not offer capabilities for managing public certificates, inclu…" at bounding box center [149, 107] width 220 height 57
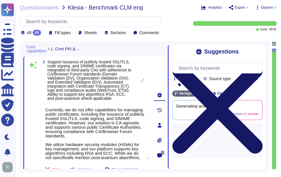
click at [259, 50] on icon at bounding box center [217, 108] width 90 height 120
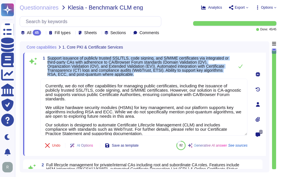
drag, startPoint x: 47, startPoint y: 57, endPoint x: 137, endPoint y: 75, distance: 91.5
click at [137, 75] on span "1 Support issuance of publicly trusted SSL/TLS, code signing, and S/MIME certif…" at bounding box center [136, 66] width 191 height 20
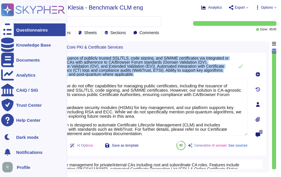
click at [14, 29] on div at bounding box center [7, 29] width 13 height 13
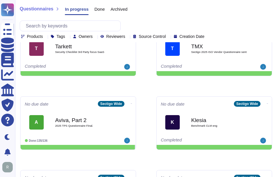
scroll to position [203, 0]
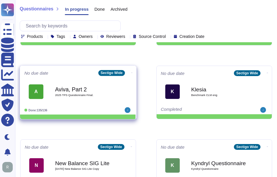
click at [61, 94] on span "2025 TPS Questionnaire Final." at bounding box center [84, 95] width 58 height 3
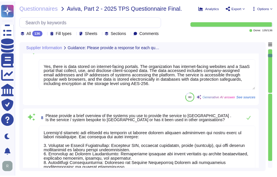
scroll to position [376, 0]
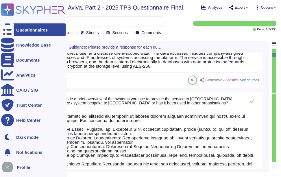
click at [24, 28] on div "Questionnaires" at bounding box center [32, 30] width 32 height 4
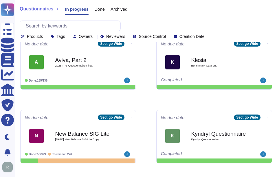
scroll to position [289, 0]
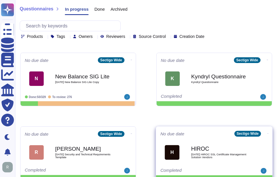
click at [207, 150] on b "HIROC" at bounding box center [220, 148] width 58 height 5
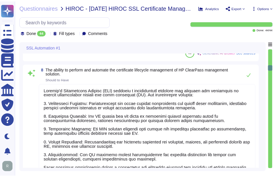
scroll to position [868, 0]
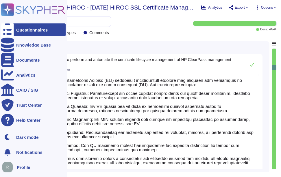
click at [27, 21] on div "Questionnaires Knowledge Base Documents Analytics CAIQ / SIG Trust Center Help …" at bounding box center [33, 65] width 65 height 124
click at [32, 38] on ul "Questionnaires Knowledge Base Documents Analytics CAIQ / SIG Trust Center Help …" at bounding box center [33, 75] width 65 height 104
click at [38, 31] on div "Questionnaires" at bounding box center [32, 30] width 32 height 4
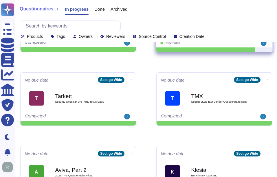
scroll to position [174, 0]
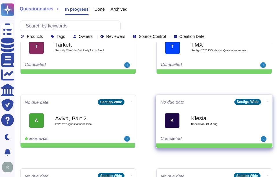
click at [203, 121] on b "Klesia" at bounding box center [220, 117] width 58 height 5
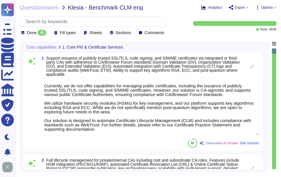
click at [49, 33] on icon at bounding box center [49, 33] width 0 height 0
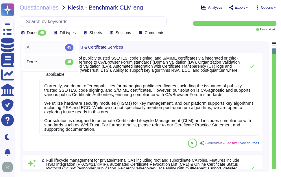
click at [44, 47] on div "All 45" at bounding box center [50, 47] width 47 height 6
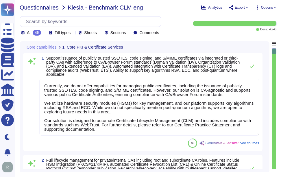
click at [40, 7] on span "Questionnaires" at bounding box center [39, 8] width 39 height 6
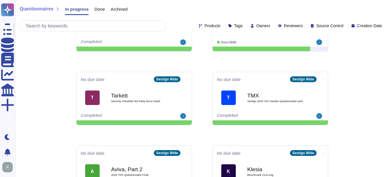
scroll to position [116, 0]
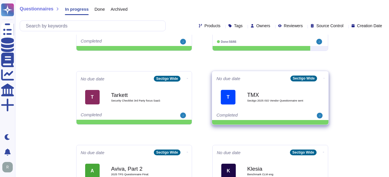
click at [259, 103] on div "TMX Sectigo 2025 ISO Vendor Questionnaire sent" at bounding box center [276, 96] width 58 height 23
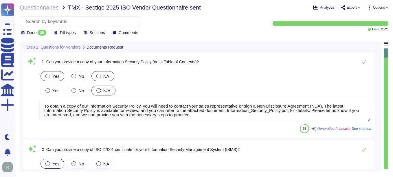
click at [47, 76] on div at bounding box center [47, 76] width 5 height 5
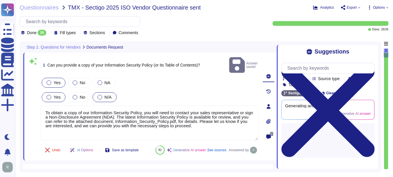
click at [50, 95] on div at bounding box center [49, 97] width 5 height 5
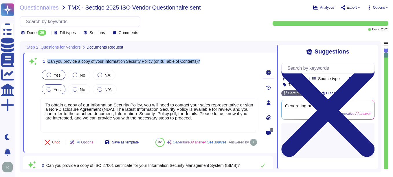
drag, startPoint x: 49, startPoint y: 61, endPoint x: 211, endPoint y: 66, distance: 162.1
click at [211, 66] on div "1 Can you provide a copy of your Information Security Policy (or its Table of C…" at bounding box center [150, 61] width 218 height 10
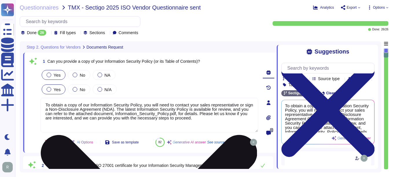
drag, startPoint x: 187, startPoint y: 119, endPoint x: 199, endPoint y: 113, distance: 13.3
click at [199, 113] on textarea "To obtain a copy of our Information Security Policy, you will need to contact y…" at bounding box center [150, 115] width 218 height 35
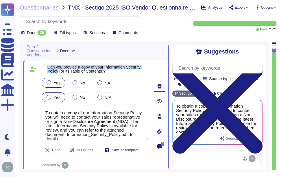
drag, startPoint x: 47, startPoint y: 66, endPoint x: 58, endPoint y: 73, distance: 13.0
click at [58, 73] on span "1 Can you provide a copy of your Information Security Policy (or its Table of C…" at bounding box center [95, 69] width 109 height 10
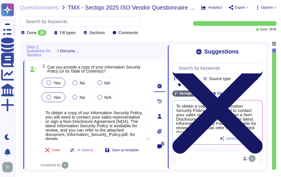
click at [260, 63] on icon at bounding box center [217, 108] width 90 height 90
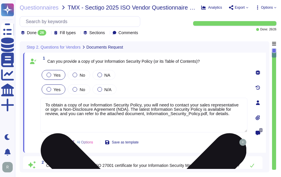
drag, startPoint x: 147, startPoint y: 115, endPoint x: 41, endPoint y: 100, distance: 106.4
click at [41, 100] on textarea "To obtain a copy of our Information Security Policy, you will need to contact y…" at bounding box center [144, 115] width 207 height 35
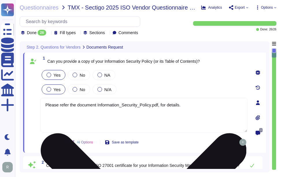
drag, startPoint x: 157, startPoint y: 106, endPoint x: 192, endPoint y: 105, distance: 35.6
click at [192, 105] on textarea "Please refer the document Information_Security_Policy.pdf, for details." at bounding box center [144, 115] width 207 height 35
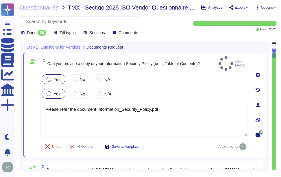
click at [260, 120] on div at bounding box center [258, 120] width 12 height 12
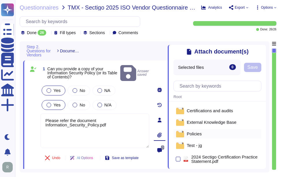
click at [201, 136] on div "Policies" at bounding box center [218, 133] width 88 height 9
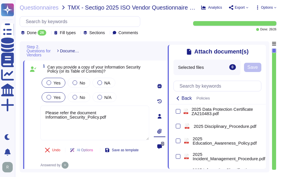
scroll to position [174, 0]
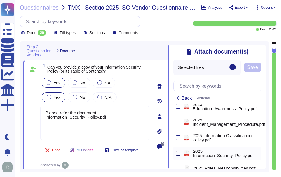
click at [177, 156] on div at bounding box center [178, 153] width 5 height 5
click at [0, 0] on input "checkbox" at bounding box center [0, 0] width 0 height 0
click at [264, 69] on span "Save" at bounding box center [265, 67] width 10 height 5
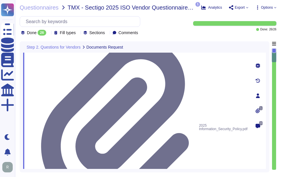
scroll to position [1, 0]
drag, startPoint x: 199, startPoint y: 137, endPoint x: 59, endPoint y: 138, distance: 140.3
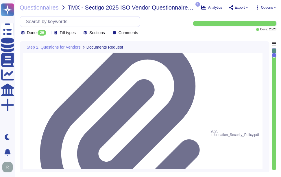
scroll to position [0, 0]
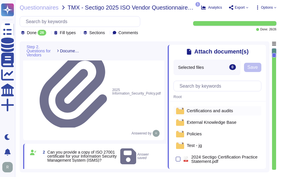
click at [203, 110] on span "Certifications and audits" at bounding box center [210, 111] width 46 height 4
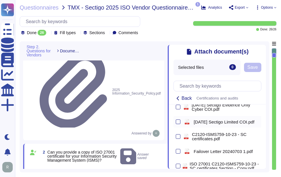
scroll to position [29, 0]
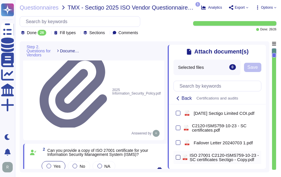
click at [180, 160] on div at bounding box center [178, 157] width 5 height 5
click at [0, 0] on input "checkbox" at bounding box center [0, 0] width 0 height 0
click at [254, 69] on span "Save" at bounding box center [253, 67] width 10 height 5
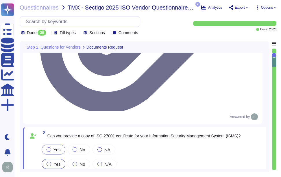
scroll to position [203, 0]
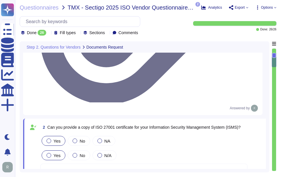
drag, startPoint x: 46, startPoint y: 75, endPoint x: 199, endPoint y: 76, distance: 153.1
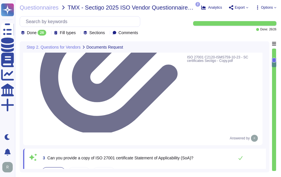
scroll to position [231, 0]
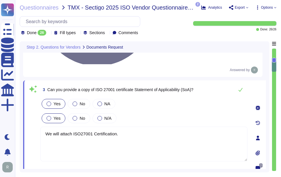
scroll to position [1, 0]
drag, startPoint x: 43, startPoint y: 117, endPoint x: 152, endPoint y: 124, distance: 108.4
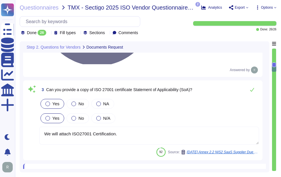
scroll to position [0, 0]
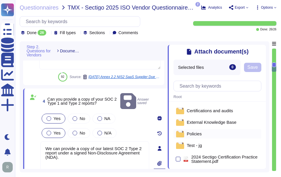
click at [199, 135] on span "Policies" at bounding box center [194, 134] width 15 height 4
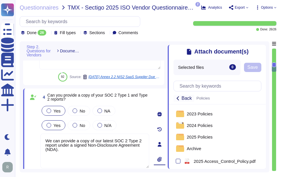
click at [178, 99] on icon at bounding box center [178, 98] width 5 height 5
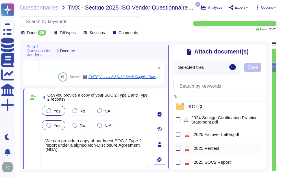
scroll to position [58, 0]
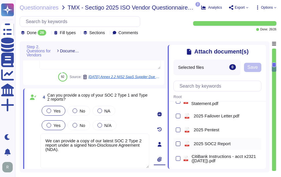
click at [177, 145] on div at bounding box center [178, 144] width 5 height 5
click at [0, 0] on input "checkbox" at bounding box center [0, 0] width 0 height 0
click at [256, 67] on span "Save" at bounding box center [253, 67] width 10 height 5
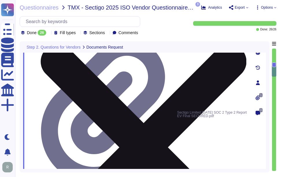
scroll to position [376, 0]
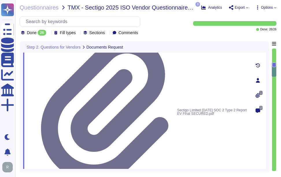
drag, startPoint x: 47, startPoint y: 80, endPoint x: 117, endPoint y: 85, distance: 71.1
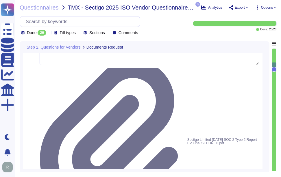
scroll to position [311, 0]
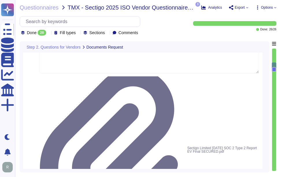
drag, startPoint x: 179, startPoint y: 152, endPoint x: 23, endPoint y: 159, distance: 156.2
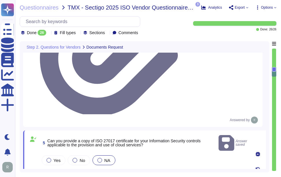
scroll to position [427, 0]
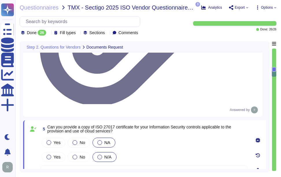
drag, startPoint x: 47, startPoint y: 91, endPoint x: 230, endPoint y: 87, distance: 182.9
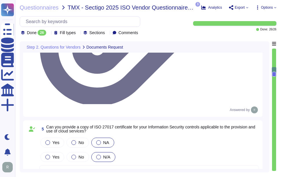
drag, startPoint x: 148, startPoint y: 130, endPoint x: 41, endPoint y: 125, distance: 106.6
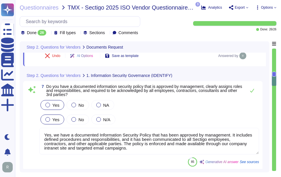
scroll to position [542, 0]
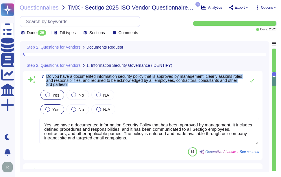
drag, startPoint x: 47, startPoint y: 76, endPoint x: 91, endPoint y: 83, distance: 44.8
click at [91, 83] on span "Do you have a documented information security policy that is approved by manage…" at bounding box center [144, 80] width 197 height 12
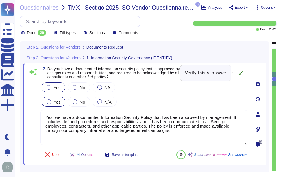
click at [242, 72] on icon at bounding box center [241, 73] width 4 height 4
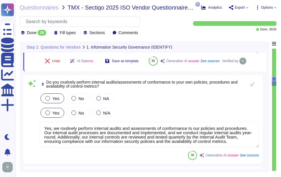
scroll to position [658, 0]
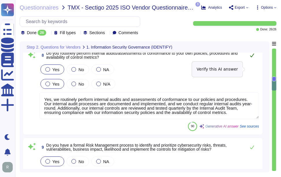
click at [251, 57] on icon at bounding box center [252, 56] width 4 height 4
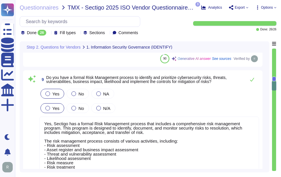
scroll to position [716, 0]
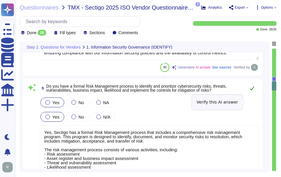
click at [251, 91] on icon at bounding box center [252, 88] width 5 height 5
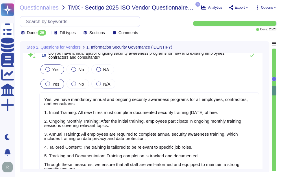
scroll to position [890, 0]
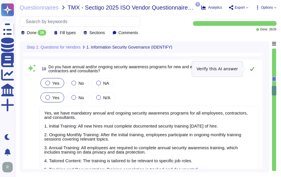
click at [253, 70] on icon at bounding box center [252, 69] width 4 height 4
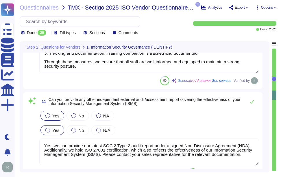
scroll to position [1005, 0]
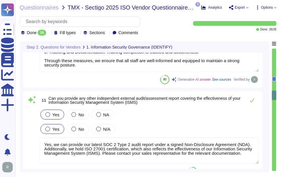
drag, startPoint x: 116, startPoint y: 152, endPoint x: 121, endPoint y: 157, distance: 7.6
click at [121, 157] on textarea "Yes, we can provide our latest SOC 2 Type 2 audit report under a signed Non-Dis…" at bounding box center [149, 150] width 220 height 27
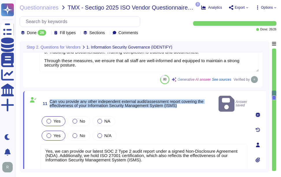
drag, startPoint x: 50, startPoint y: 98, endPoint x: 194, endPoint y: 102, distance: 143.6
click at [194, 102] on span "Can you provide any other independent external audit/assessment report covering…" at bounding box center [133, 104] width 167 height 8
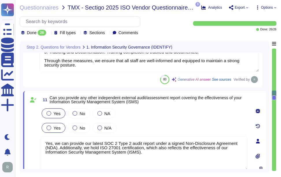
click at [234, 165] on textarea "Yes, we can provide our latest SOC 2 Type 2 audit report under a signed Non-Dis…" at bounding box center [144, 153] width 207 height 35
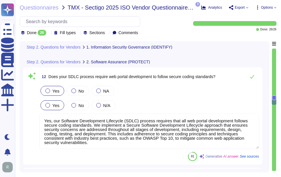
scroll to position [1150, 0]
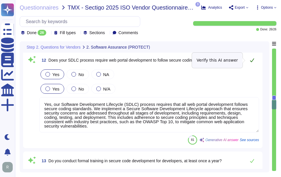
click at [251, 59] on icon at bounding box center [252, 60] width 5 height 5
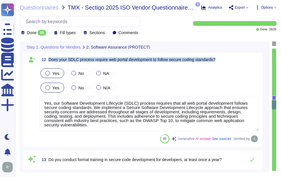
drag, startPoint x: 48, startPoint y: 58, endPoint x: 230, endPoint y: 58, distance: 182.0
click at [230, 58] on div "12 Does your SDLC process require web portal development to follow secure codin…" at bounding box center [149, 59] width 220 height 10
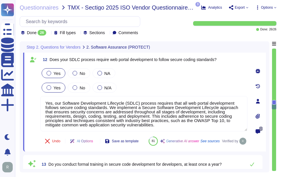
click at [223, 148] on div "Undo AI Options Save as template 81 Generative AI answer See sources Verified by" at bounding box center [144, 141] width 207 height 14
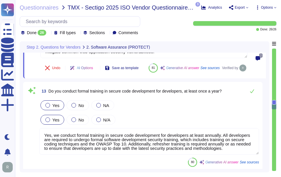
scroll to position [1237, 0]
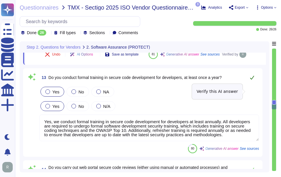
click at [251, 80] on icon at bounding box center [252, 77] width 5 height 5
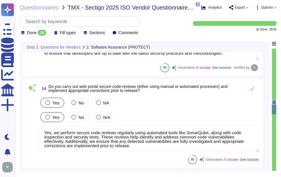
scroll to position [1324, 0]
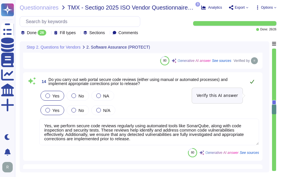
click at [250, 84] on icon at bounding box center [252, 81] width 5 height 5
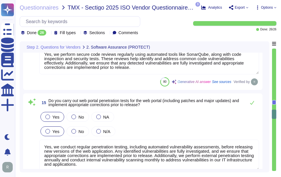
scroll to position [1410, 0]
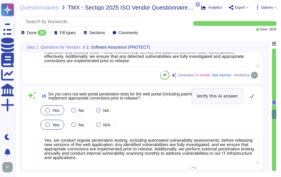
click at [254, 95] on icon at bounding box center [252, 96] width 5 height 5
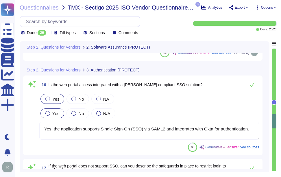
scroll to position [1526, 0]
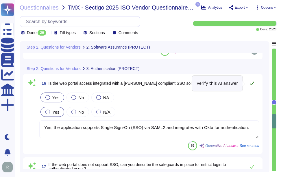
click at [254, 82] on icon at bounding box center [252, 83] width 5 height 5
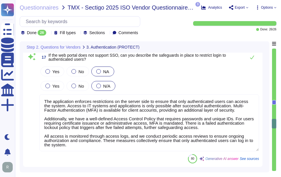
scroll to position [1642, 0]
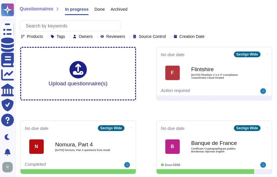
click at [98, 10] on span "Done" at bounding box center [99, 9] width 10 height 4
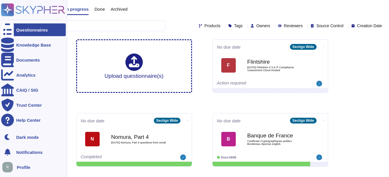
click at [36, 31] on div "Questionnaires" at bounding box center [32, 30] width 32 height 4
click at [33, 63] on div "Documents" at bounding box center [33, 60] width 65 height 13
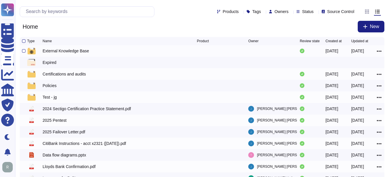
click at [47, 50] on div "External Knowledge Base" at bounding box center [66, 51] width 46 height 6
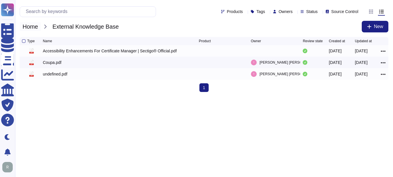
click at [31, 28] on span "Home" at bounding box center [30, 26] width 21 height 9
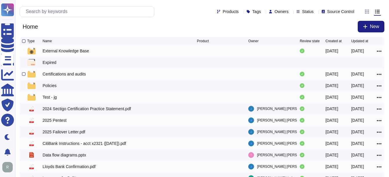
click at [58, 76] on div "Certifications and audits" at bounding box center [64, 74] width 43 height 6
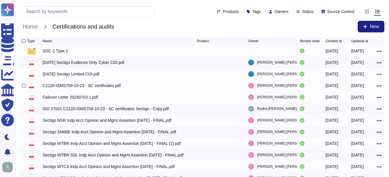
click at [93, 88] on div "C2120-ISMS759-10-23 - SC certificates.pdf" at bounding box center [82, 86] width 78 height 6
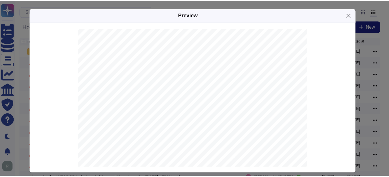
scroll to position [56, 0]
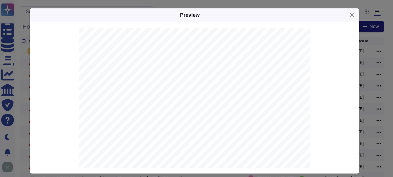
click at [281, 18] on div "Preview" at bounding box center [194, 15] width 329 height 14
click at [281, 16] on button "Close" at bounding box center [352, 15] width 9 height 9
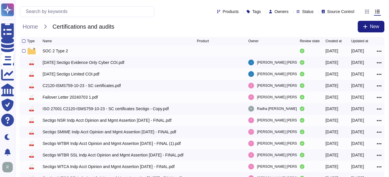
click at [52, 52] on div "SOC 2 Type 2" at bounding box center [55, 51] width 25 height 6
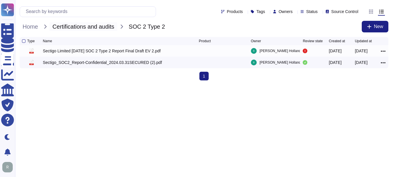
click at [83, 27] on span "Certifications and audits" at bounding box center [82, 26] width 67 height 9
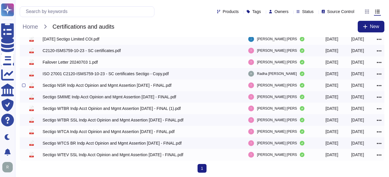
scroll to position [36, 0]
